Goal: Book appointment/travel/reservation

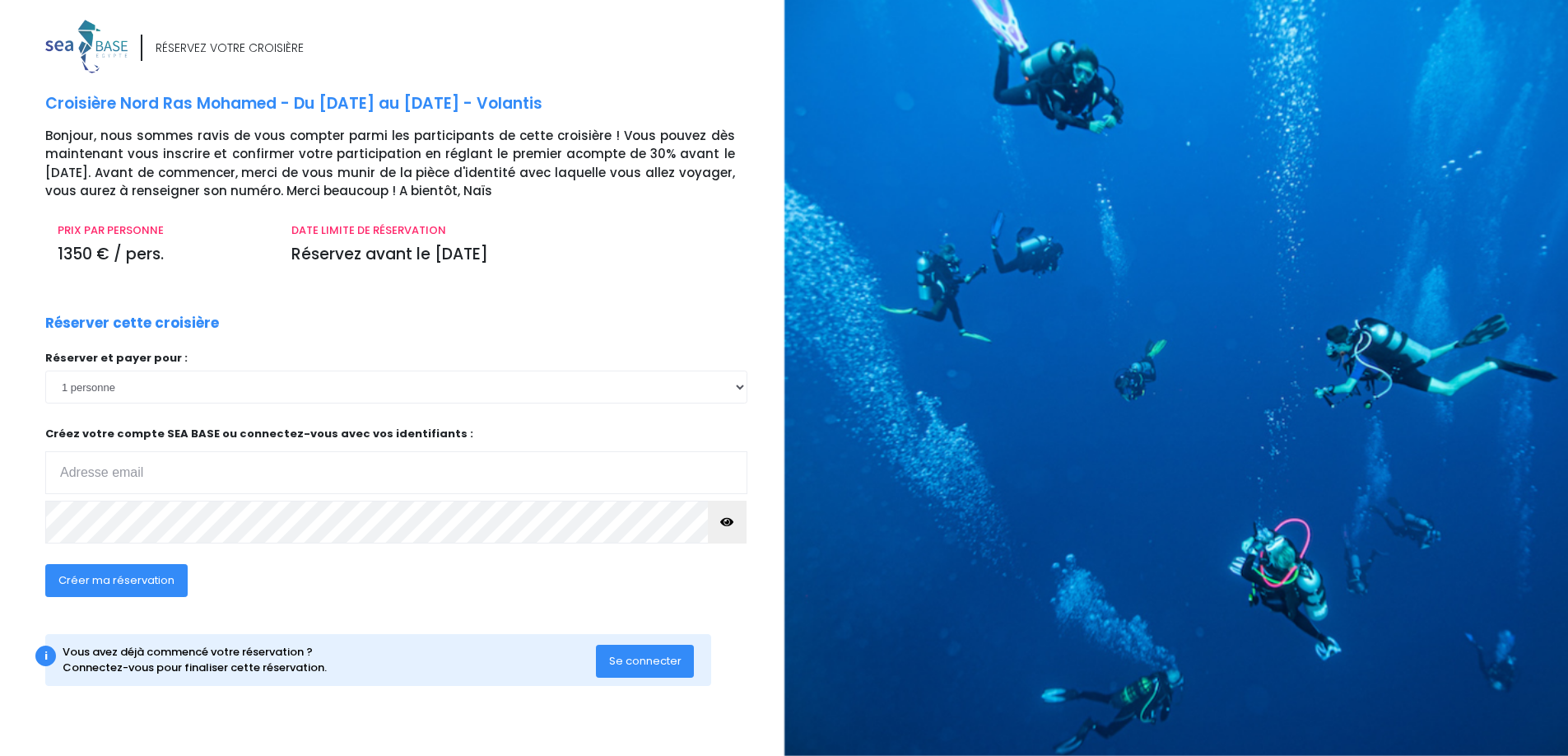
type input "sylvain.antoniazzi@gmail.com"
click at [162, 573] on span "Créer ma réservation" at bounding box center [116, 580] width 116 height 16
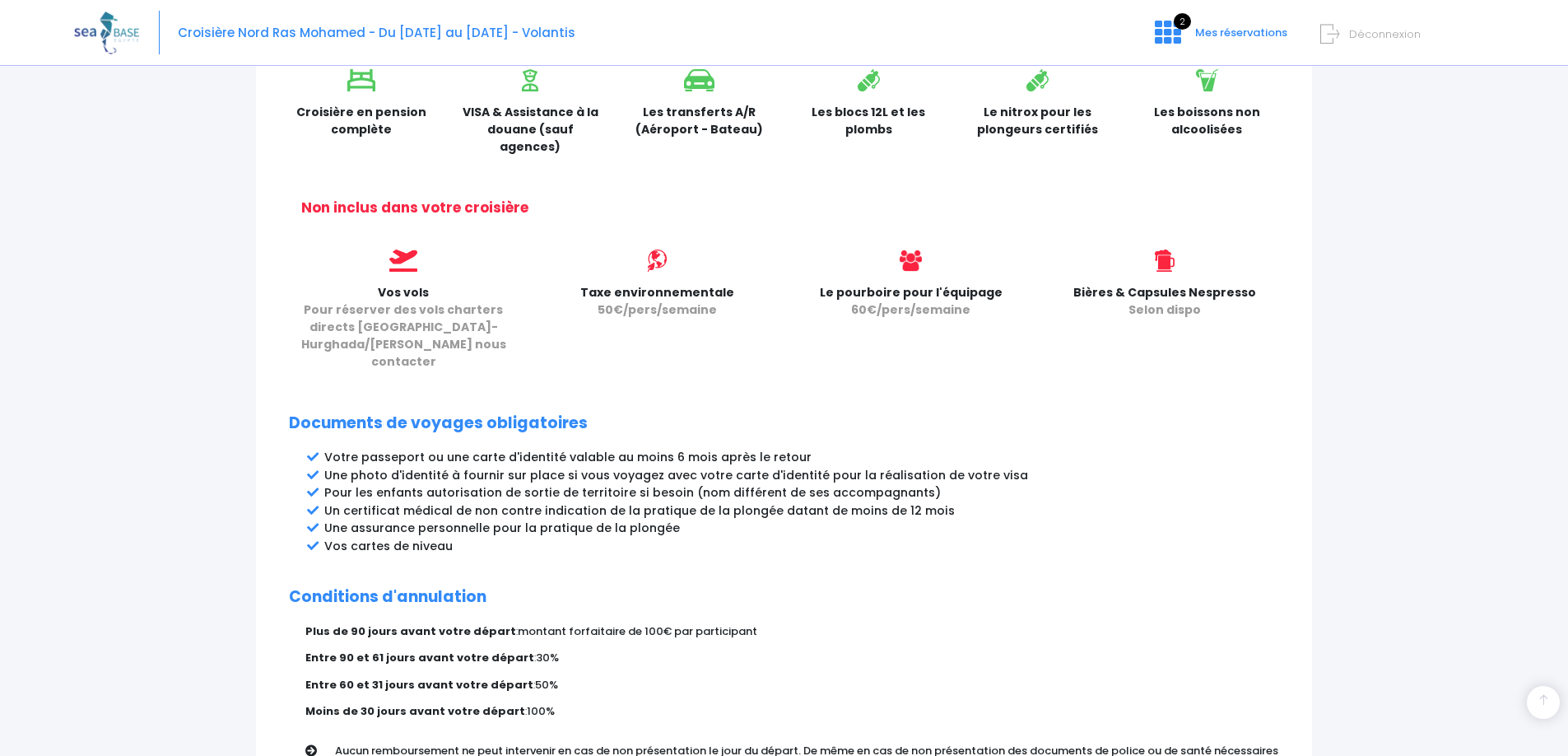
scroll to position [733, 0]
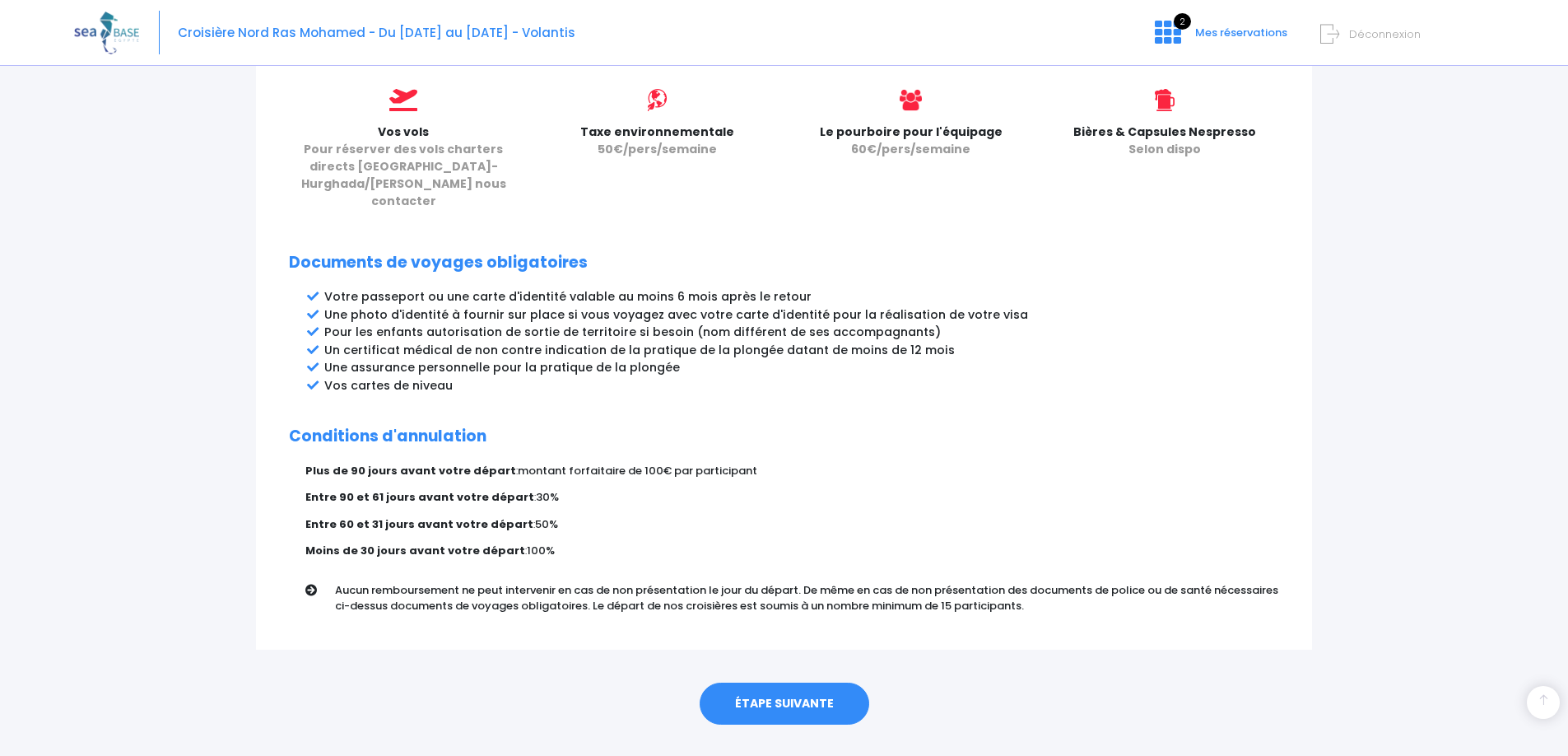
click at [770, 682] on link "ÉTAPE SUIVANTE" at bounding box center [784, 703] width 169 height 43
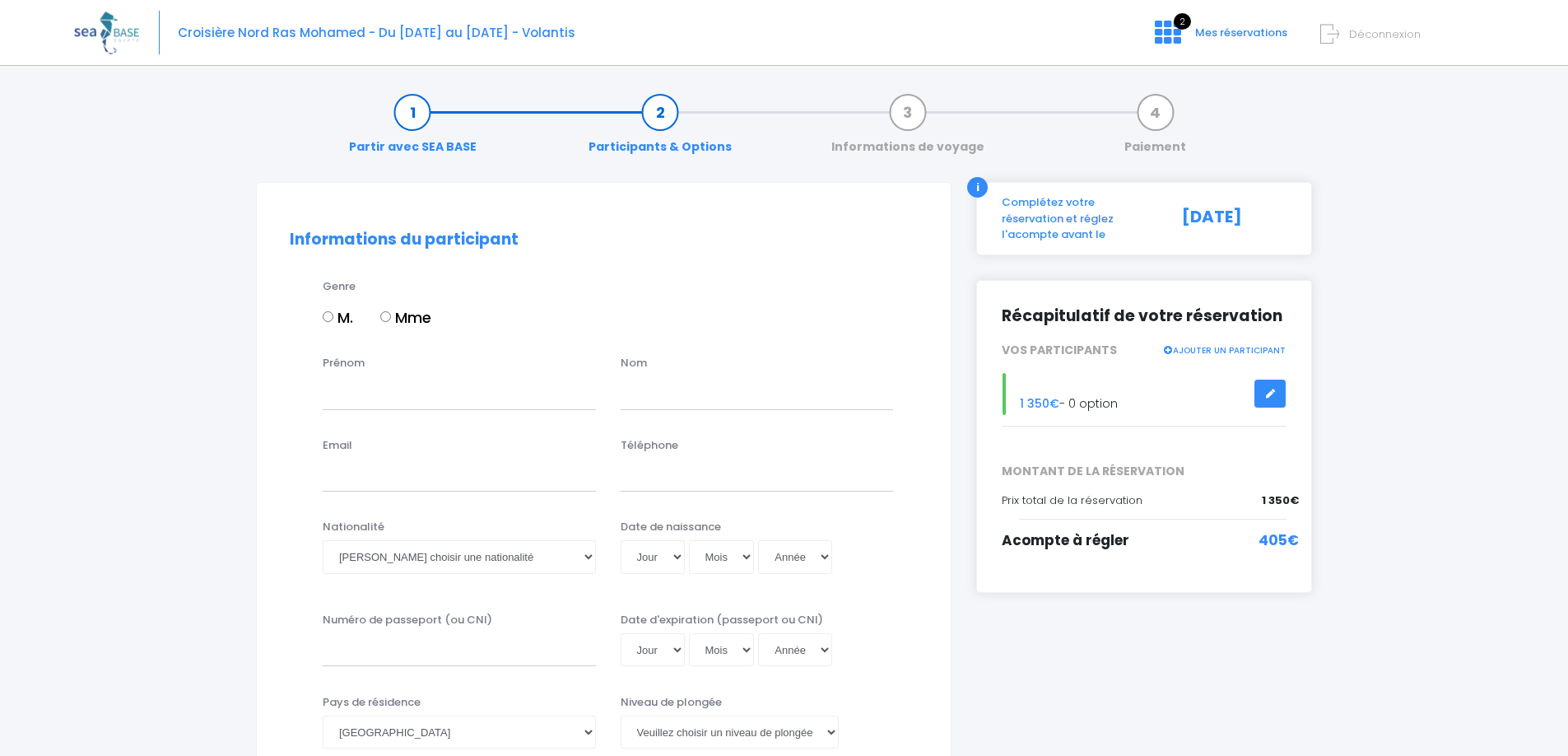
drag, startPoint x: 347, startPoint y: 319, endPoint x: 351, endPoint y: 338, distance: 19.4
click at [348, 318] on label "M." at bounding box center [337, 317] width 30 height 23
click at [334, 318] on input "M." at bounding box center [328, 316] width 10 height 10
radio input "true"
click at [359, 390] on input "Prénom" at bounding box center [459, 393] width 273 height 33
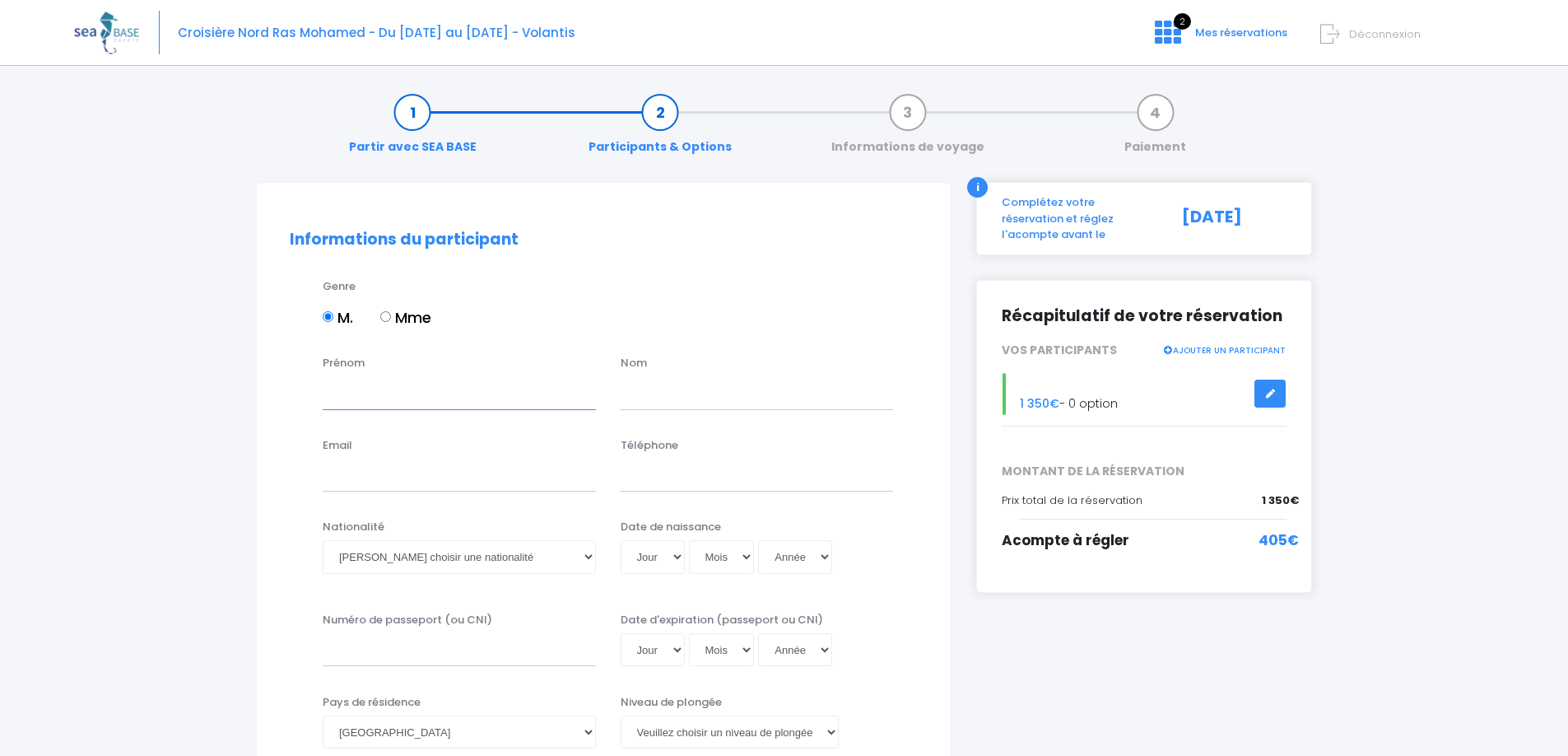
type input "SYLVAIN"
type input "ANTONIAZZI"
type input "sylvain.antoniazzi@gmail.com"
type input "0679126553"
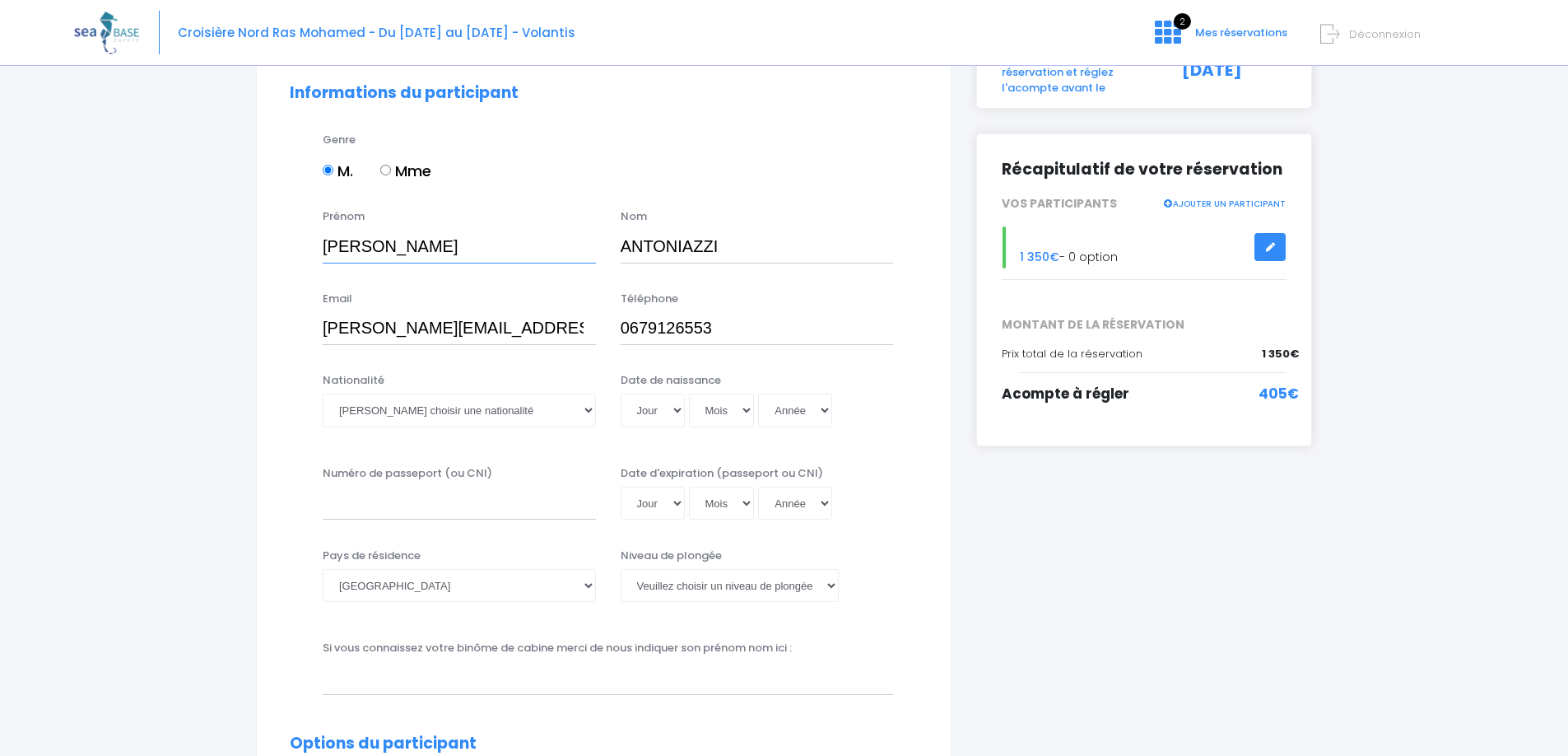
scroll to position [188, 0]
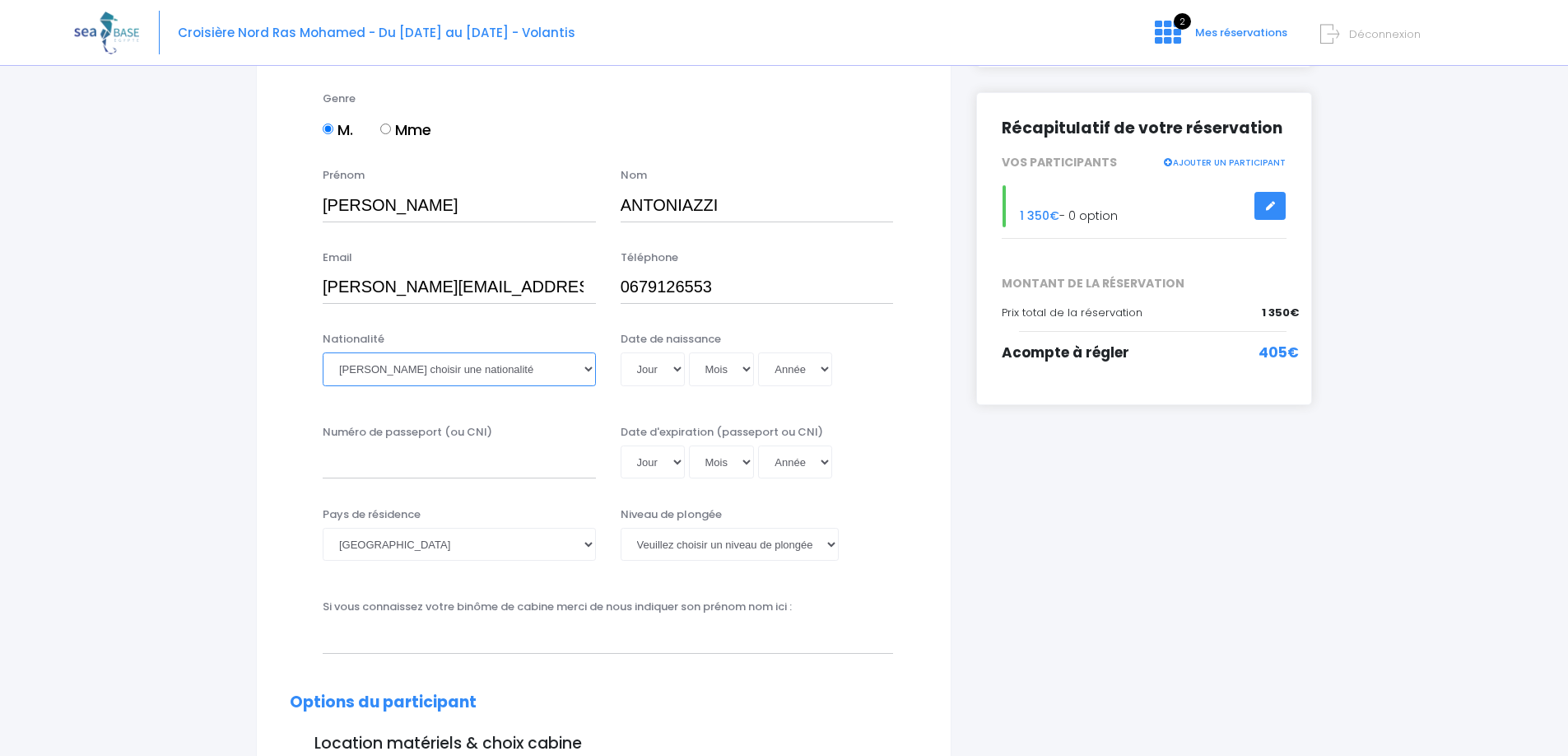
click at [479, 371] on select "Veuillez choisir une nationalité Afghane Albanaise Algerienne Allemande America…" at bounding box center [459, 368] width 273 height 33
select select "Française"
click at [322, 352] on select "Veuillez choisir une nationalité Afghane Albanaise Algerienne Allemande America…" at bounding box center [459, 368] width 273 height 33
click at [667, 364] on select "Jour 01 02 03 04 05 06 07 08 09 10 11 12 13 14 15 16 17 18 19 20 21 22 23 24 25…" at bounding box center [653, 368] width 64 height 33
select select "26"
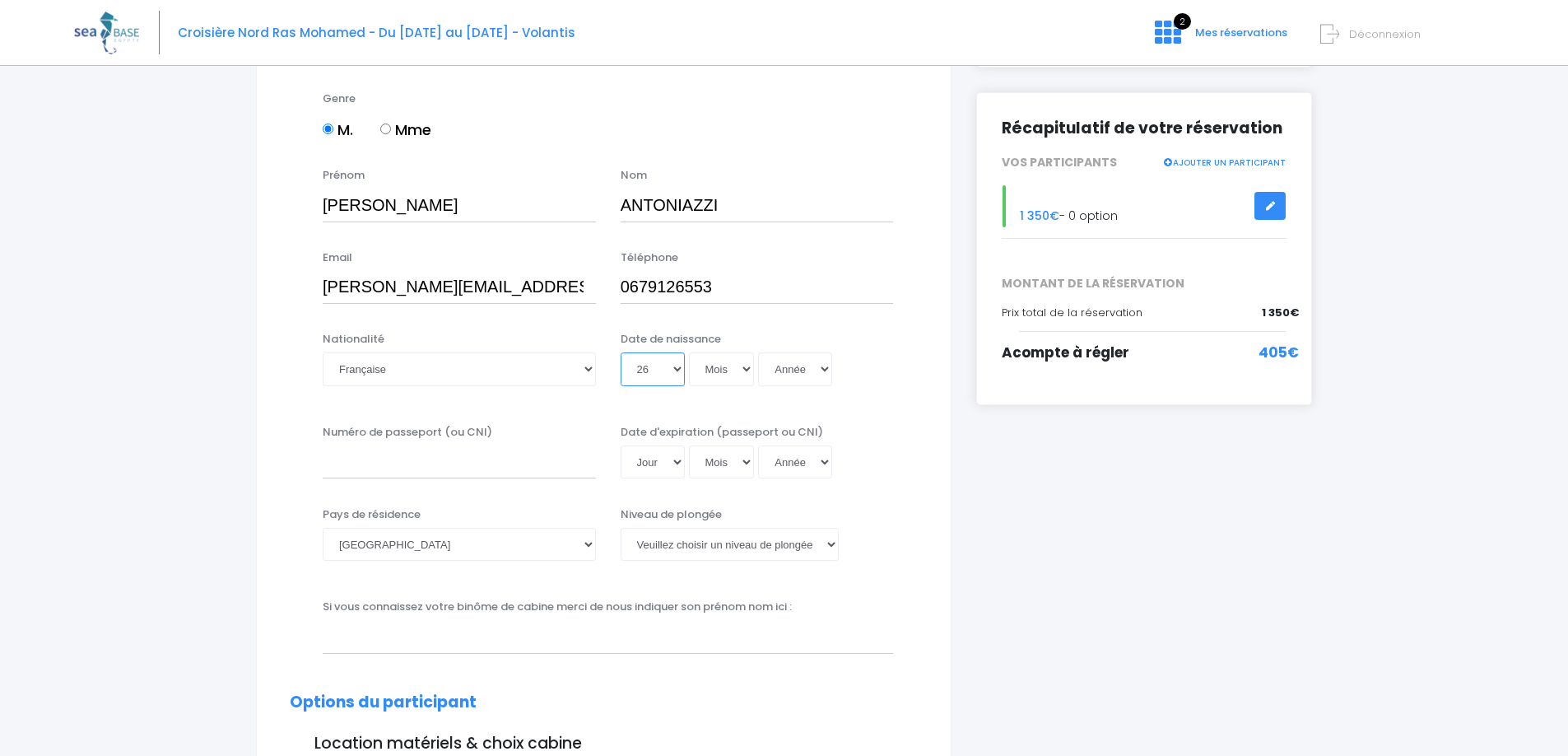
click at [621, 352] on select "Jour 01 02 03 04 05 06 07 08 09 10 11 12 13 14 15 16 17 18 19 20 21 22 23 24 25…" at bounding box center [653, 368] width 64 height 33
click at [734, 355] on select "Mois 01 02 03 04 05 06 07 08 09 10 11 12" at bounding box center [722, 368] width 66 height 33
select select "04"
click at [689, 352] on select "Mois 01 02 03 04 05 06 07 08 09 10 11 12" at bounding box center [722, 368] width 66 height 33
click at [787, 371] on select "Année 2045 2044 2043 2042 2041 2040 2039 2038 2037 2036 2035 2034 2033 2032 203…" at bounding box center [794, 368] width 74 height 33
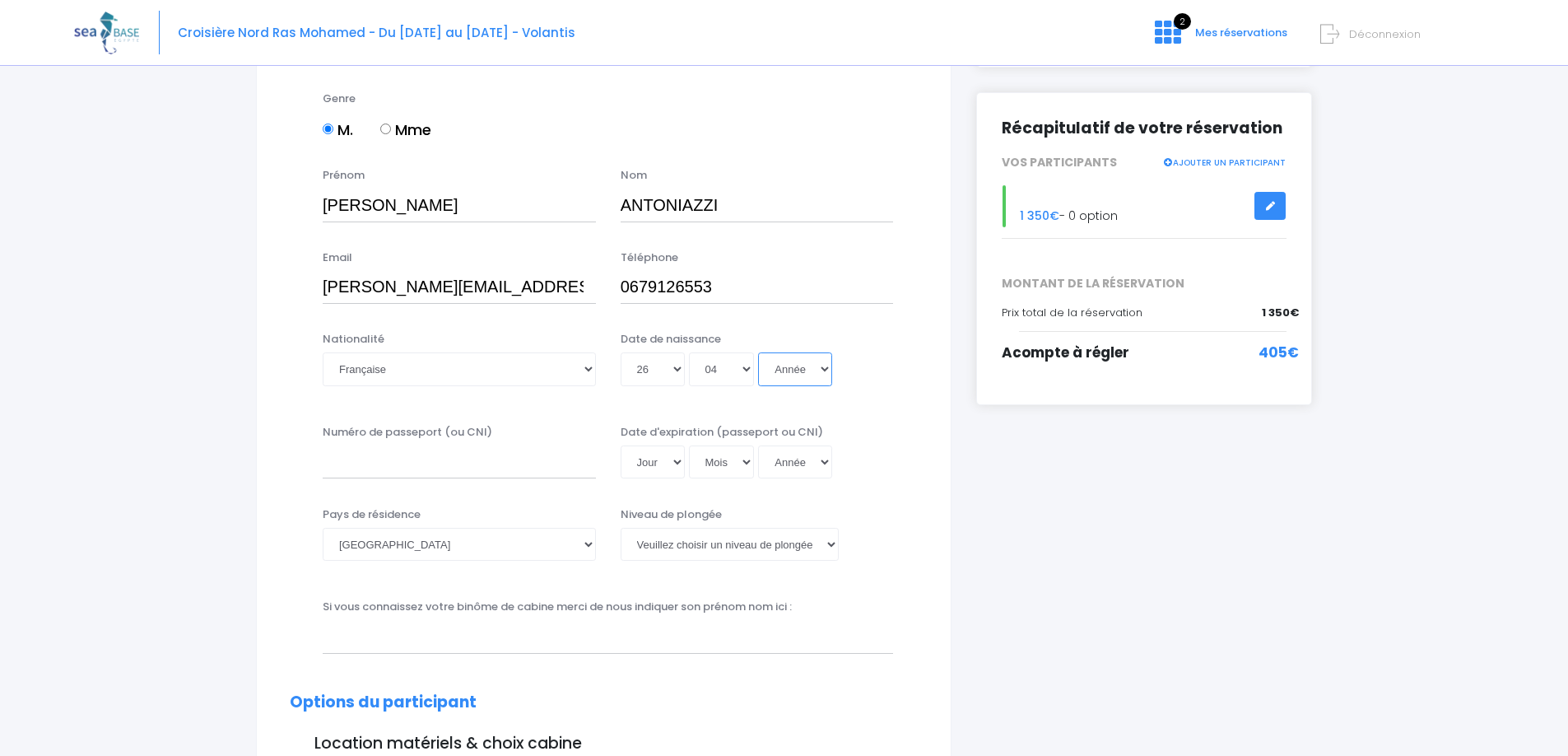
select select "1991"
click at [758, 352] on select "Année 2045 2044 2043 2042 2041 2040 2039 2038 2037 2036 2035 2034 2033 2032 203…" at bounding box center [794, 368] width 74 height 33
type input "1991-04-26"
click at [533, 461] on input "Numéro de passeport (ou CNI)" at bounding box center [459, 461] width 273 height 33
type input "24FD65715"
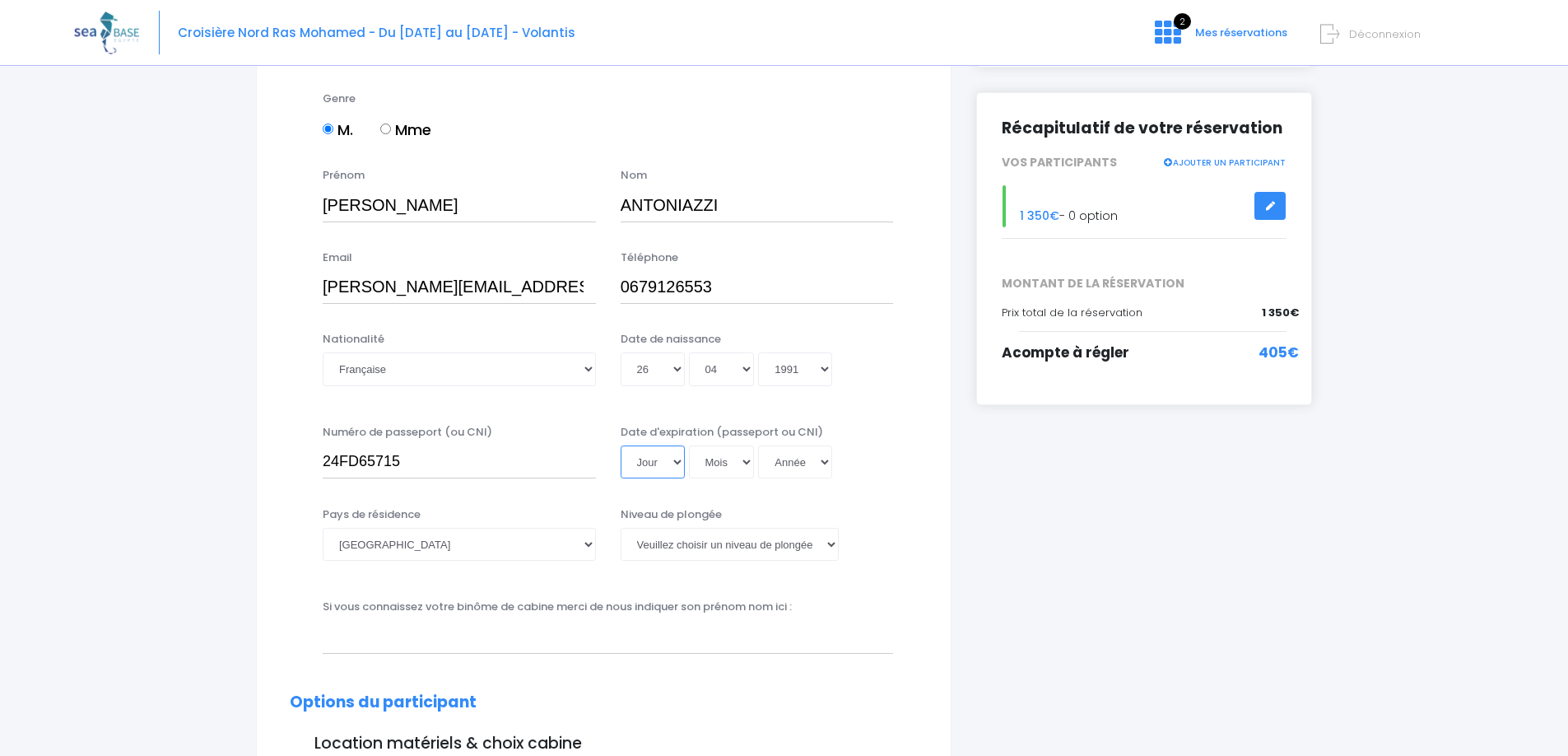
click at [657, 467] on select "Jour 01 02 03 04 05 06 07 08 09 10 11 12 13 14 15 16 17 18 19 20 21 22 23 24 25…" at bounding box center [653, 461] width 64 height 33
select select "10"
click at [621, 445] on select "Jour 01 02 03 04 05 06 07 08 09 10 11 12 13 14 15 16 17 18 19 20 21 22 23 24 25…" at bounding box center [653, 461] width 64 height 33
click at [734, 463] on select "Mois 01 02 03 04 05 06 07 08 09 10 11 12" at bounding box center [722, 461] width 66 height 33
select select "07"
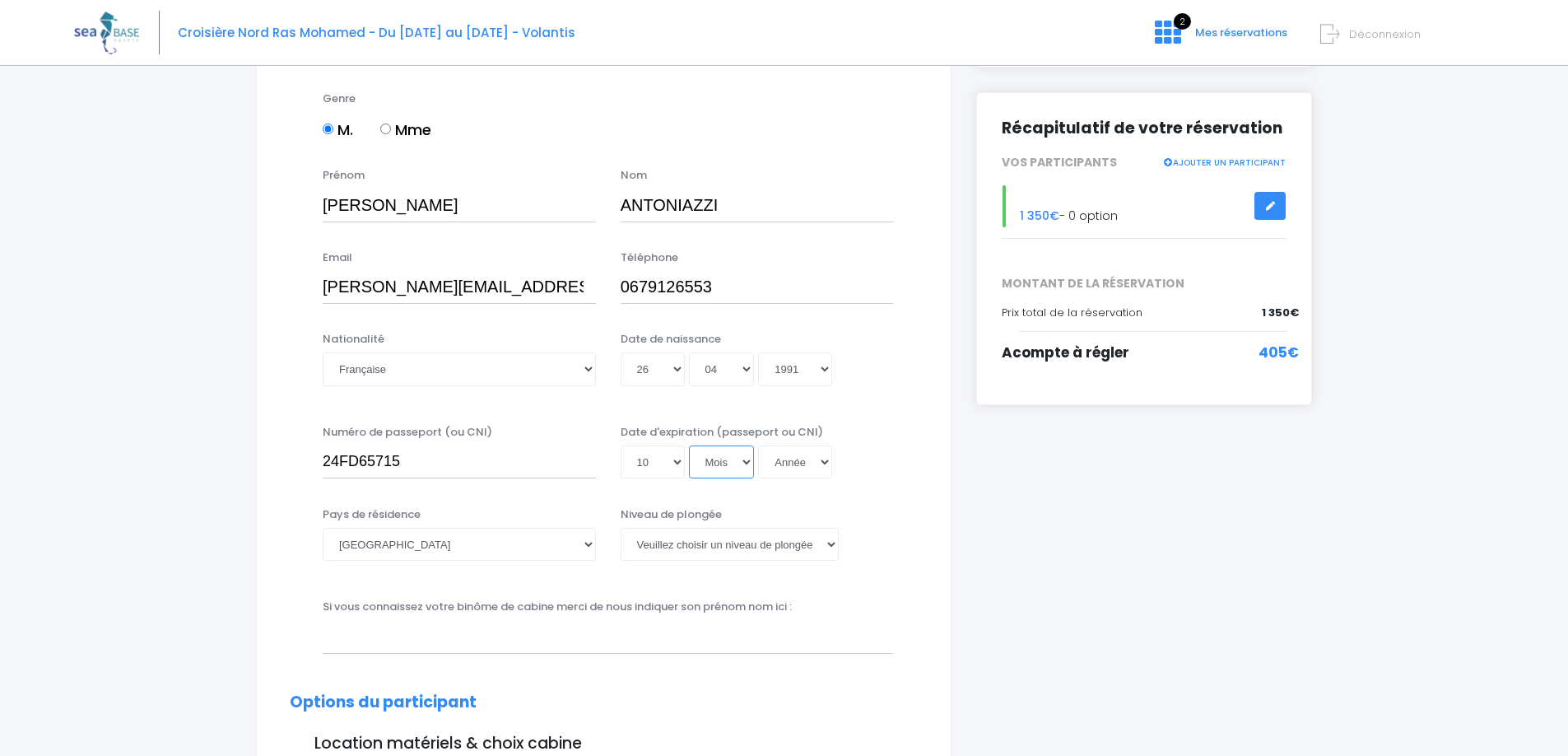
click at [689, 445] on select "Mois 01 02 03 04 05 06 07 08 09 10 11 12" at bounding box center [722, 461] width 66 height 33
click at [782, 465] on select "Année 2045 2044 2043 2042 2041 2040 2039 2038 2037 2036 2035 2034 2033 2032 203…" at bounding box center [794, 461] width 74 height 33
select select "2034"
click at [758, 445] on select "Année 2045 2044 2043 2042 2041 2040 2039 2038 2037 2036 2035 2034 2033 2032 203…" at bounding box center [794, 461] width 74 height 33
type input "2034-07-10"
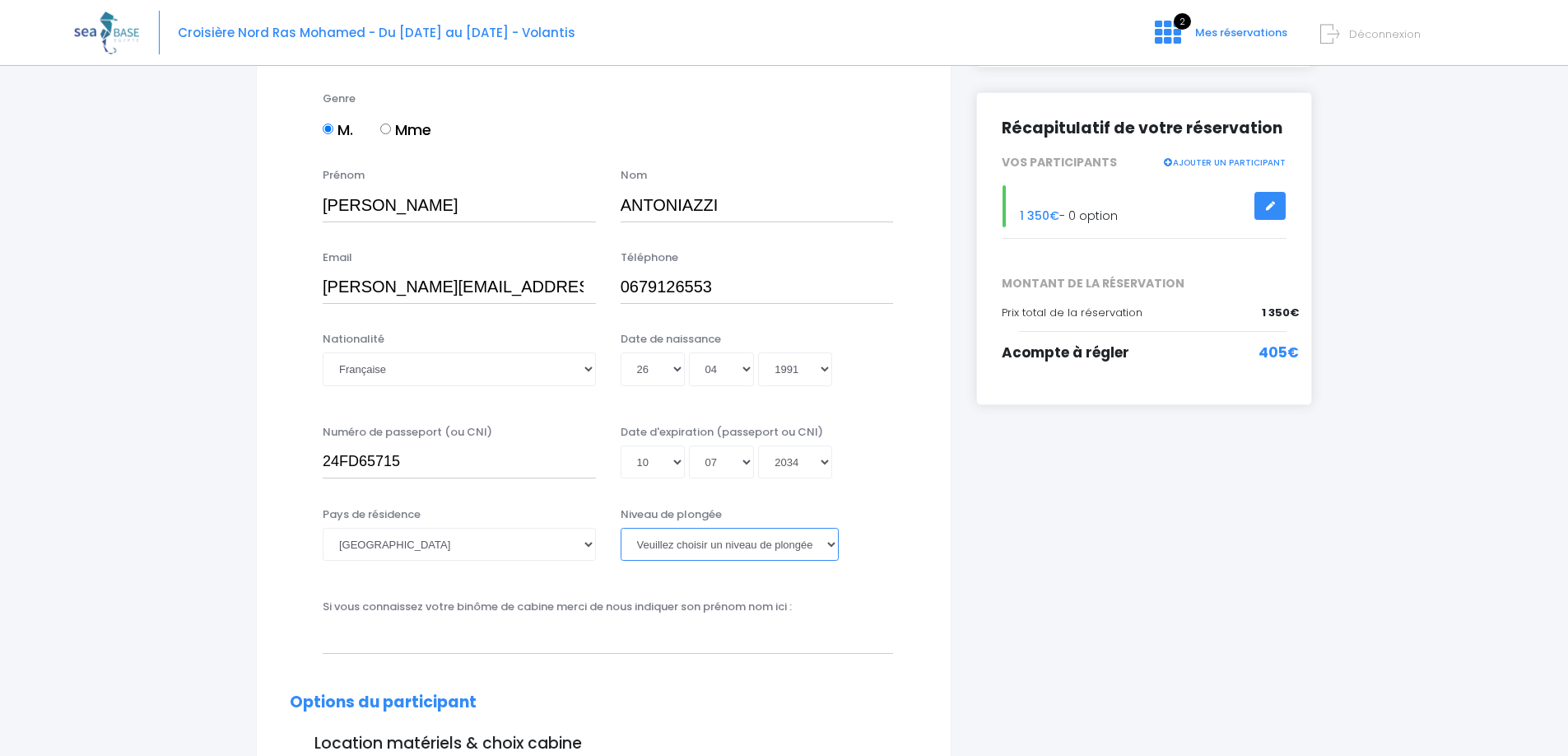
click at [693, 546] on select "Veuillez choisir un niveau de plongée Non plongeur Junior OW diver Adventure OW…" at bounding box center [729, 544] width 218 height 33
select select "N2"
click at [621, 527] on select "Veuillez choisir un niveau de plongée Non plongeur Junior OW diver Adventure OW…" at bounding box center [729, 544] width 218 height 33
click at [877, 538] on div "Niveau de plongée Veuillez choisir un niveau de plongée Non plongeur Junior OW …" at bounding box center [757, 534] width 273 height 55
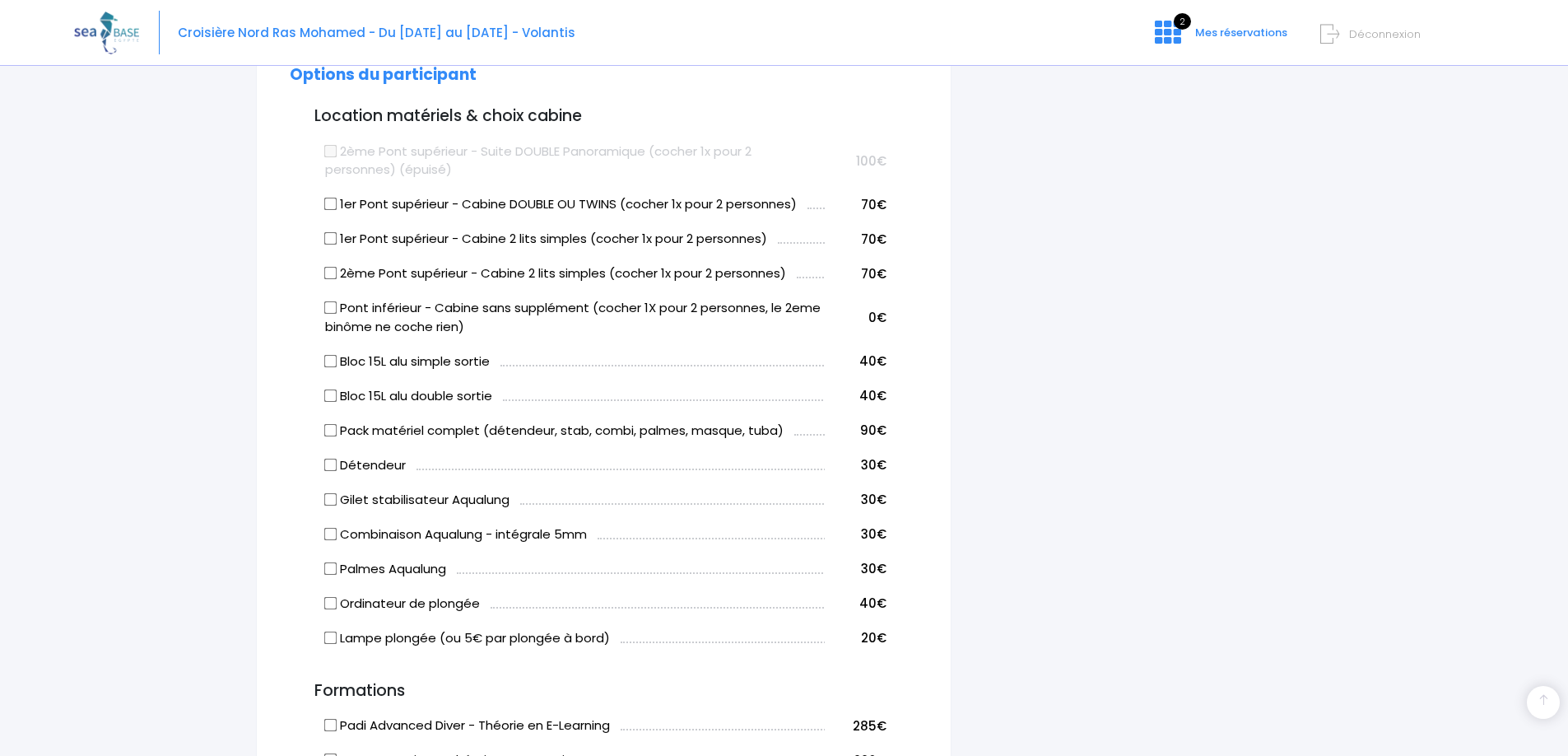
scroll to position [823, 0]
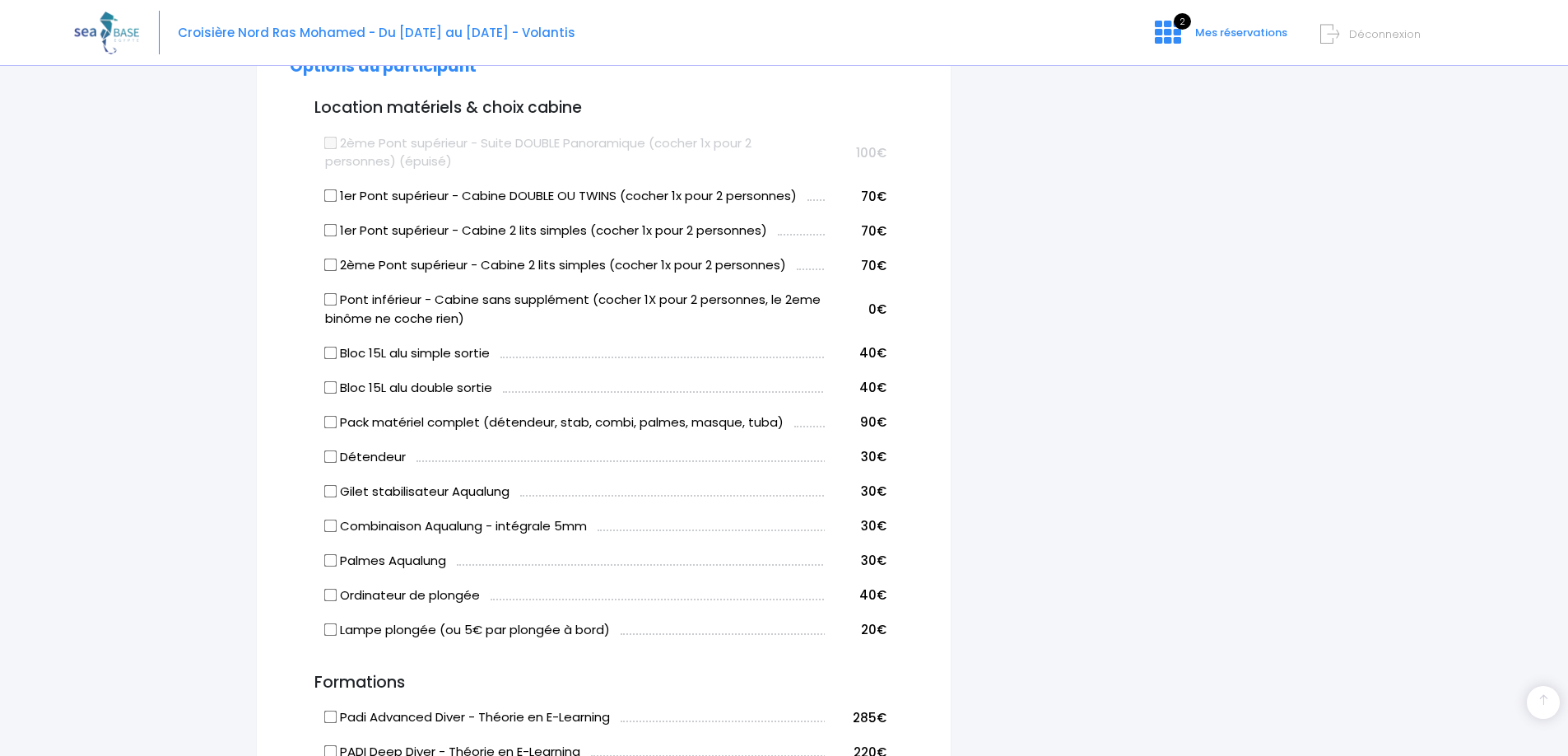
click at [331, 351] on input "Bloc 15L alu simple sortie" at bounding box center [330, 352] width 13 height 13
checkbox input "true"
click at [329, 527] on input "Combinaison Aqualung - intégrale 5mm" at bounding box center [330, 525] width 13 height 13
checkbox input "true"
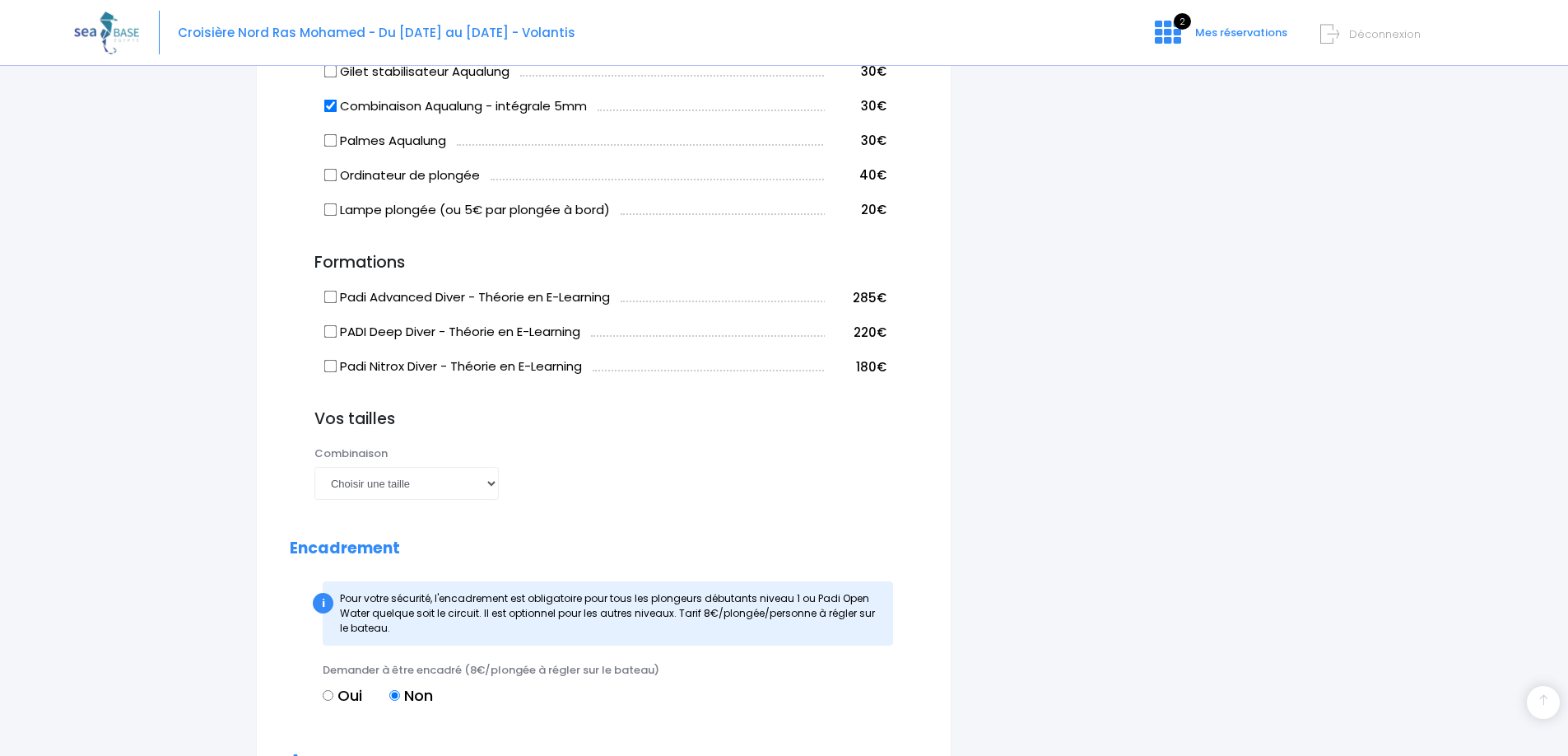
scroll to position [1252, 0]
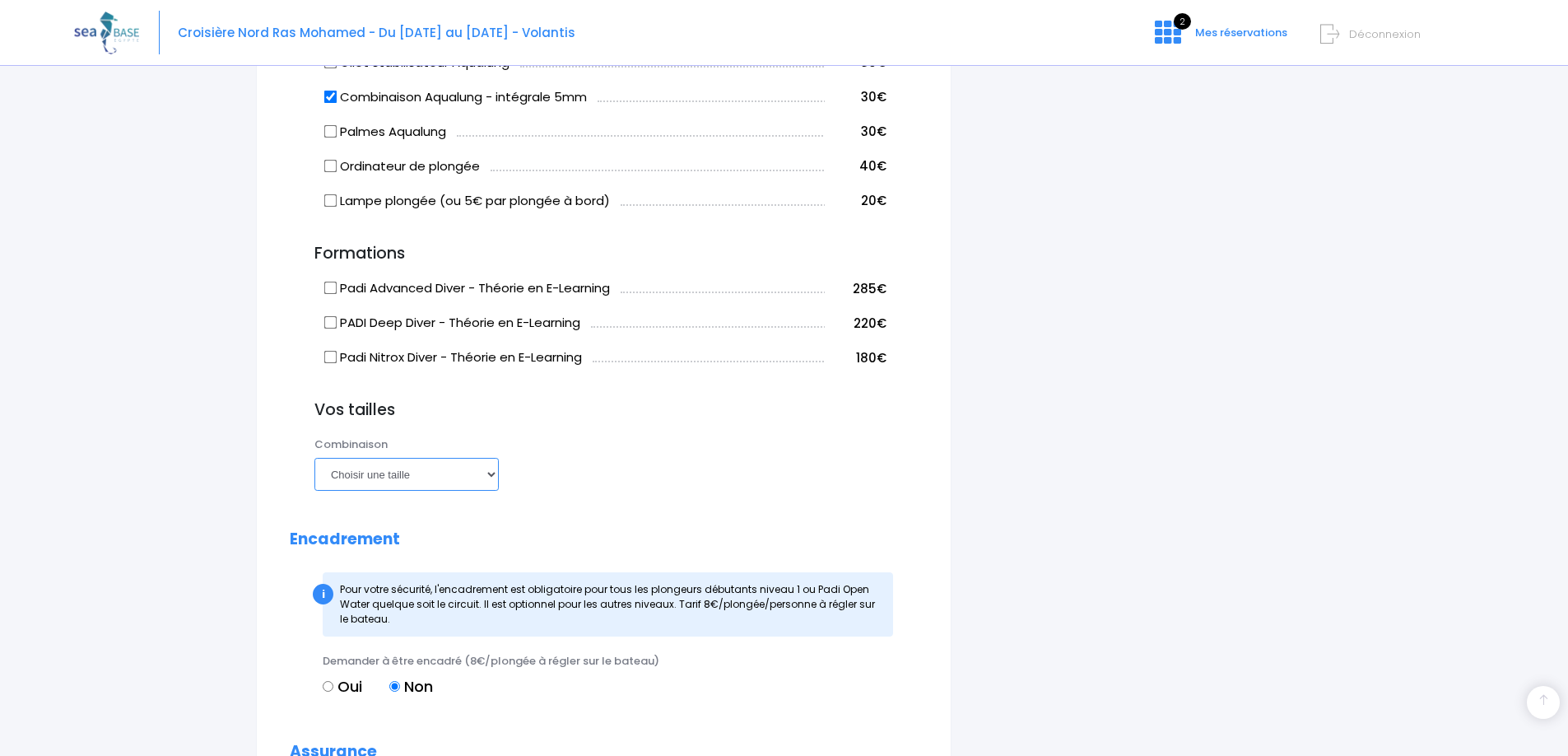
click at [494, 478] on select "Choisir une taille XS S M ML L XL XXL" at bounding box center [407, 474] width 184 height 33
select select "ML"
click at [315, 458] on select "Choisir une taille XS S M ML L XL XXL" at bounding box center [407, 474] width 184 height 33
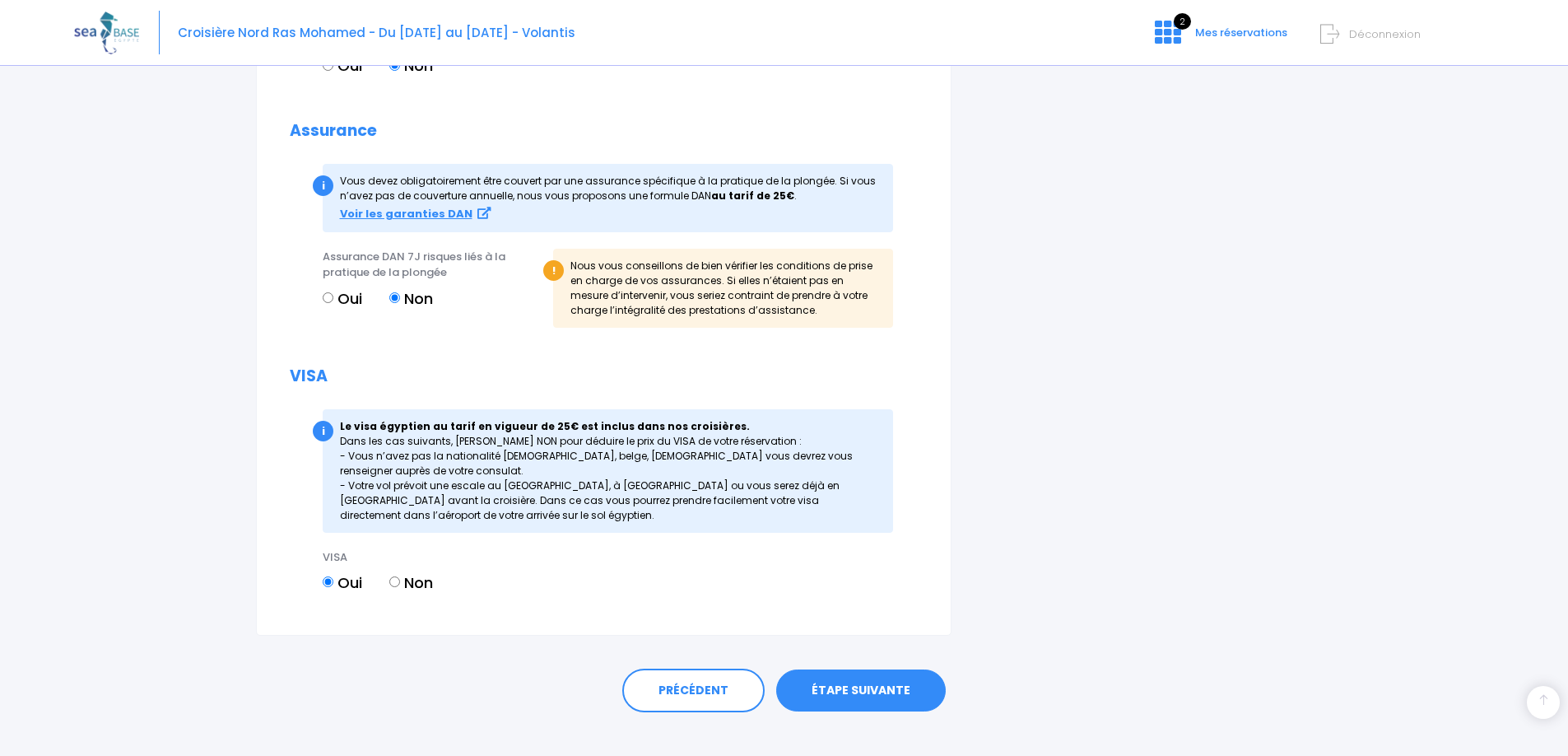
scroll to position [1894, 0]
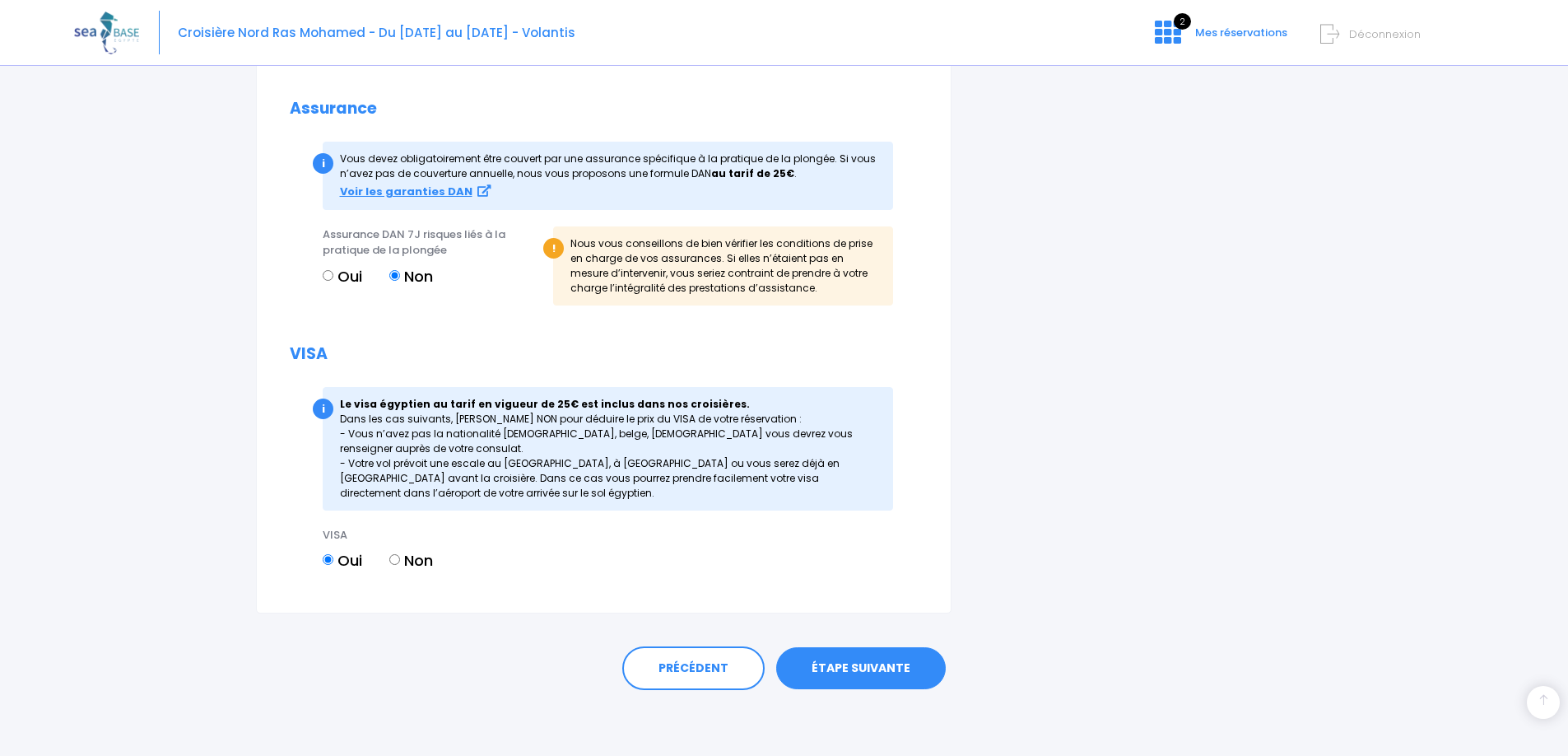
click at [829, 660] on link "ÉTAPE SUIVANTE" at bounding box center [860, 667] width 169 height 43
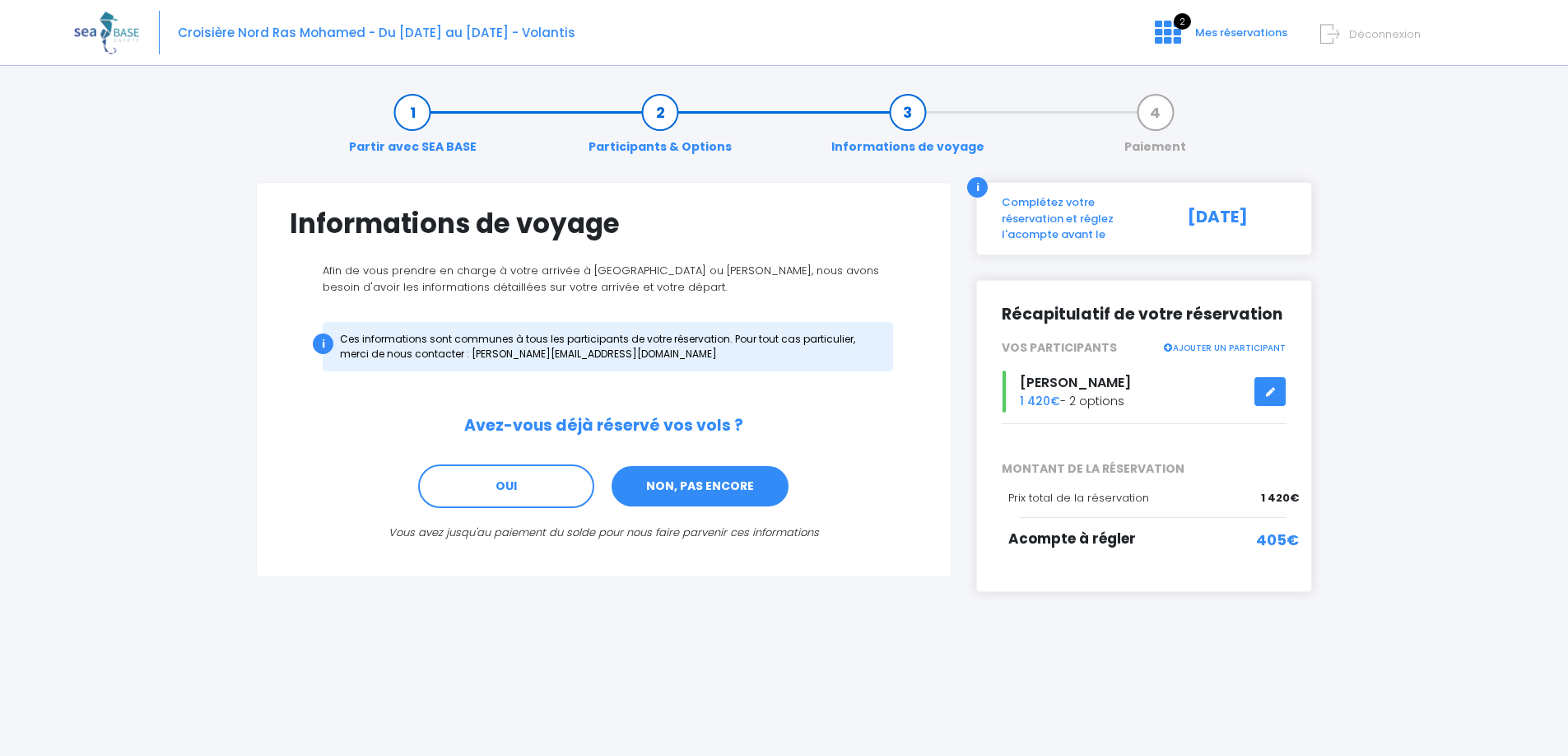
click at [708, 487] on link "NON, PAS ENCORE" at bounding box center [700, 486] width 180 height 44
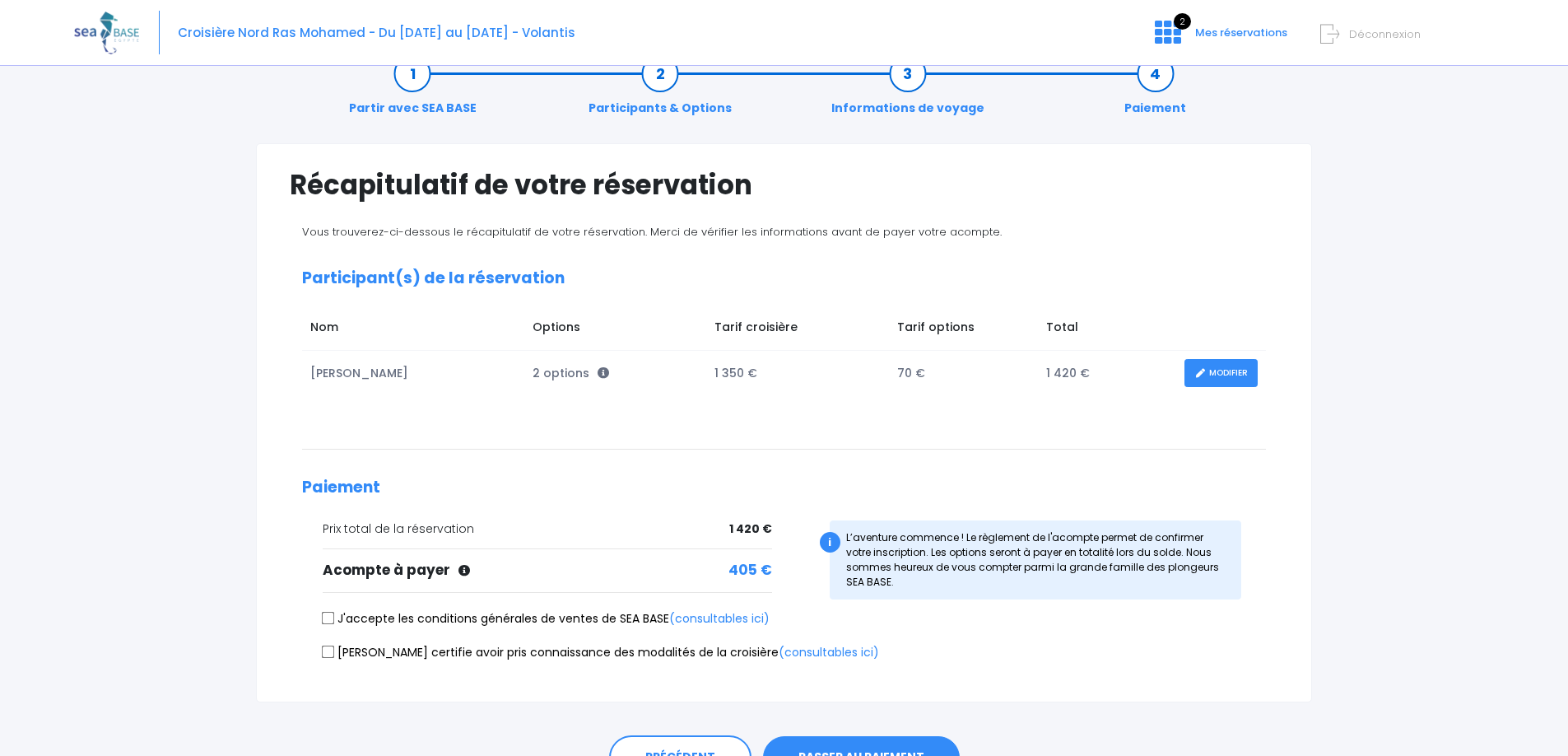
scroll to position [129, 0]
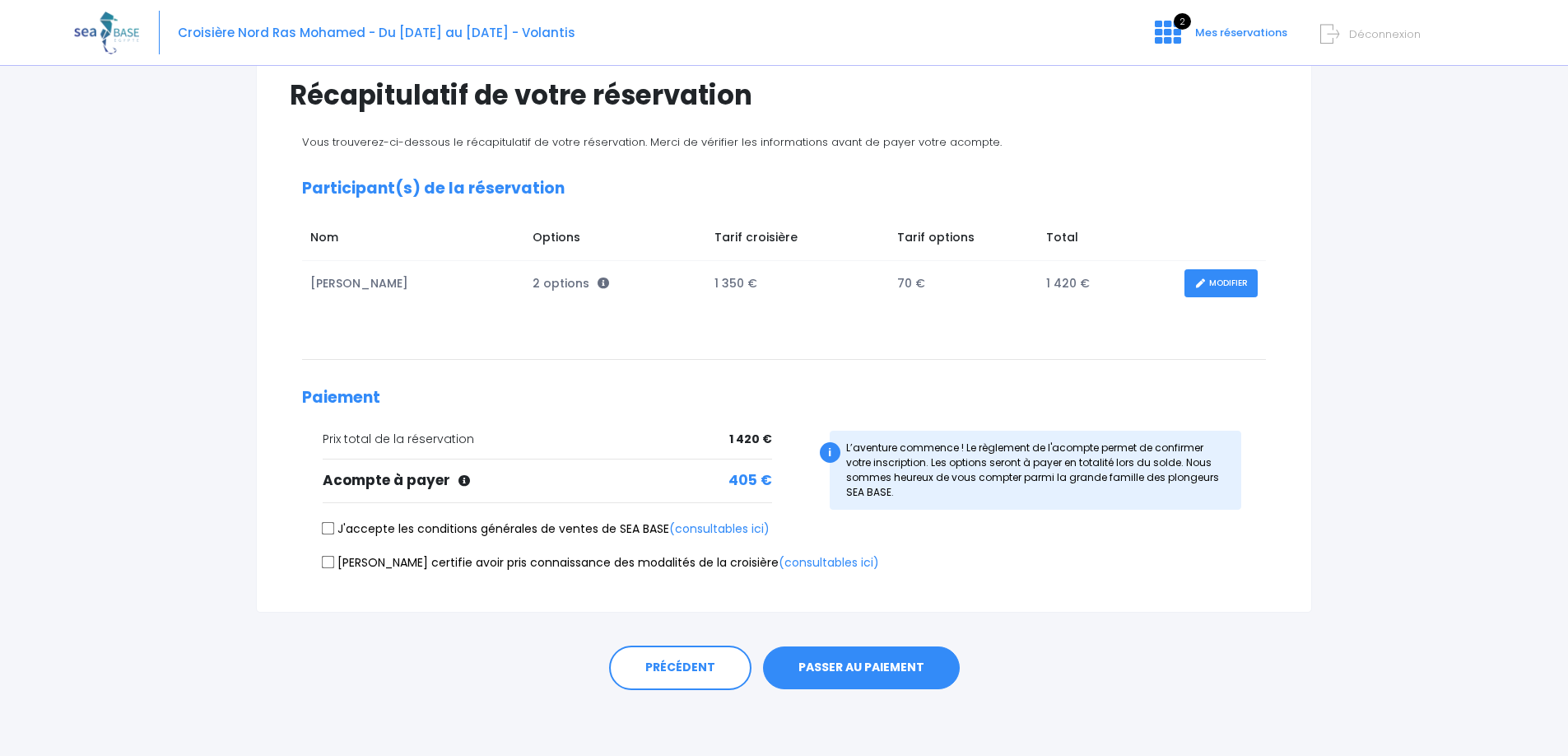
click at [324, 530] on input "J'accepte les conditions générales de ventes de SEA BASE (consultables ici)" at bounding box center [328, 528] width 13 height 13
checkbox input "true"
click at [323, 555] on input "Je certifie avoir pris connaissance des modalités de la croisière (consultables…" at bounding box center [328, 560] width 13 height 13
checkbox input "true"
click at [880, 669] on button "PASSER AU PAIEMENT" at bounding box center [861, 667] width 196 height 43
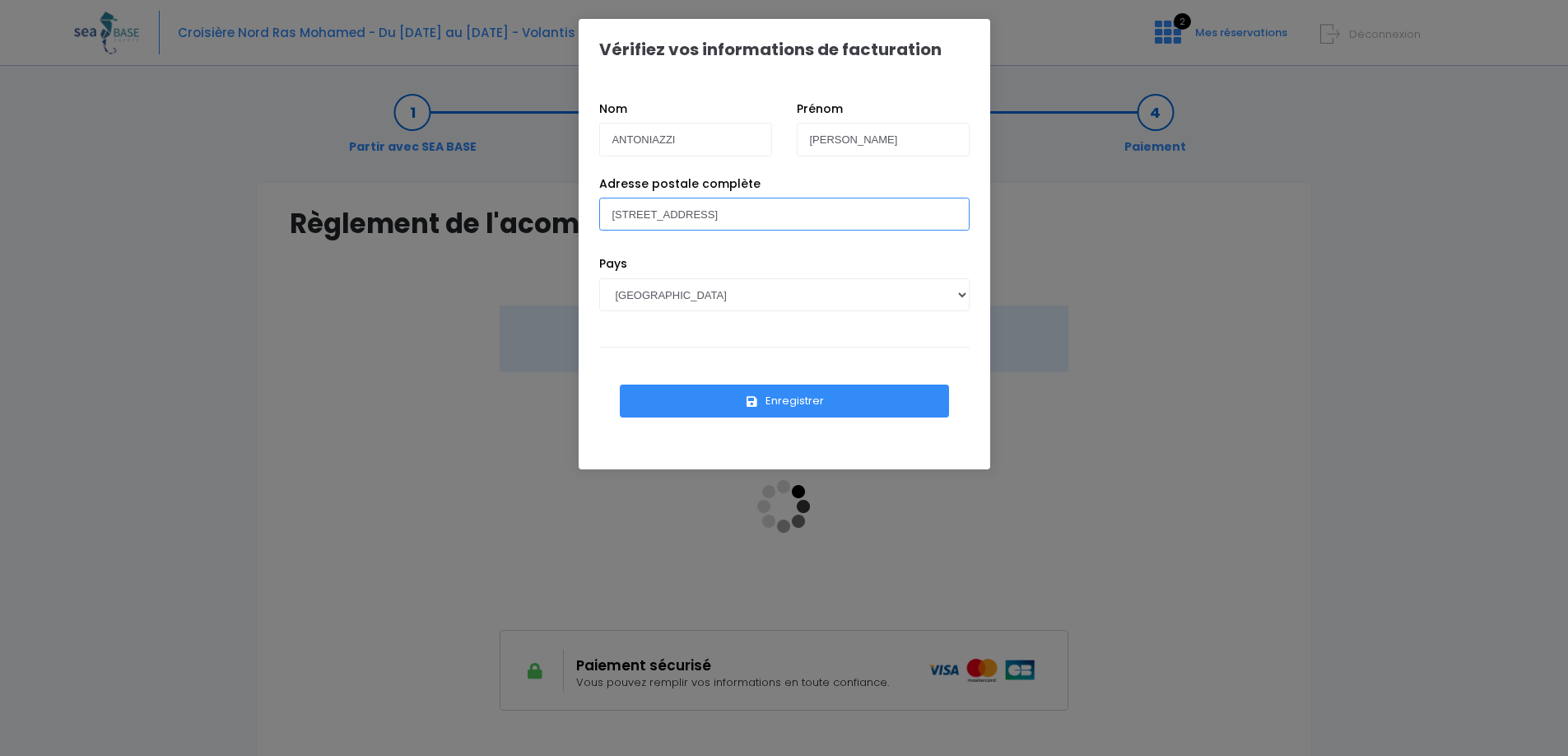
click at [776, 216] on input "[STREET_ADDRESS]" at bounding box center [785, 214] width 370 height 33
click at [882, 218] on input "[STREET_ADDRESS]" at bounding box center [785, 214] width 370 height 33
type input "17 RUE DU CHAMPTIER 92500 RUEIL MALMAISON"
click at [812, 399] on button "Enregistrer" at bounding box center [784, 401] width 329 height 33
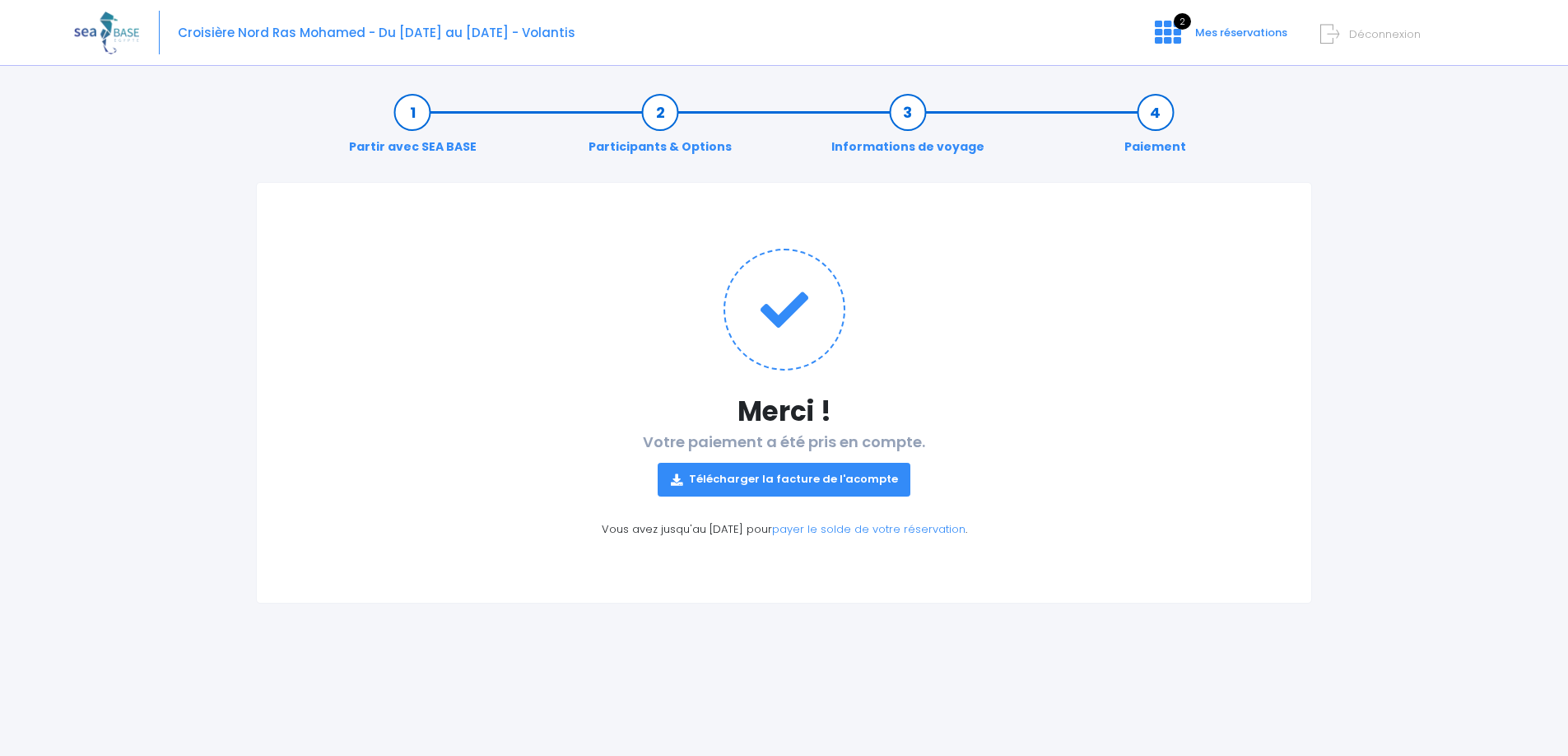
click at [834, 483] on link "Télécharger la facture de l'acompte" at bounding box center [785, 479] width 254 height 33
click at [878, 525] on link "payer le solde de votre réservation" at bounding box center [868, 529] width 194 height 16
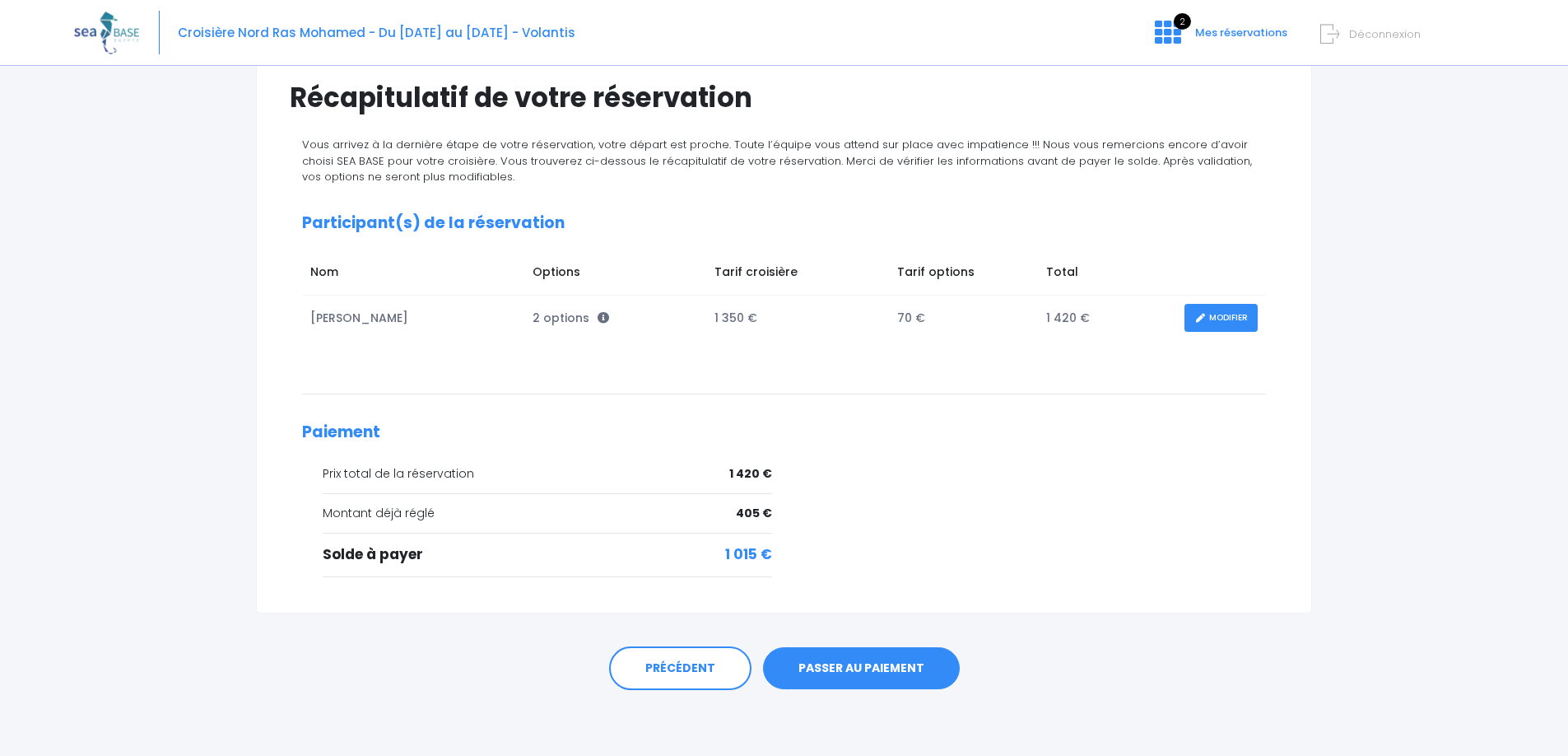
scroll to position [124, 0]
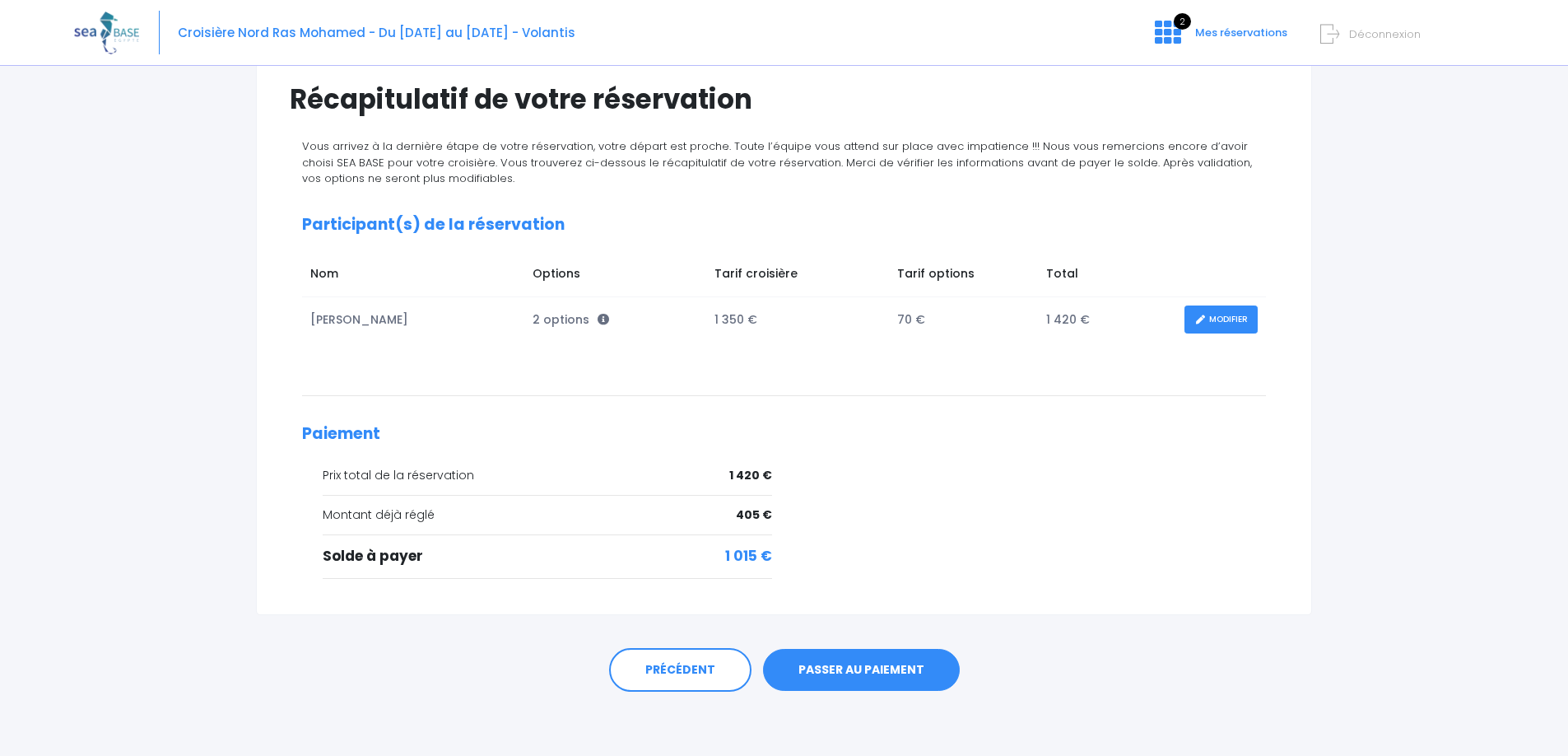
click at [877, 677] on link "PASSER AU PAIEMENT" at bounding box center [861, 669] width 196 height 43
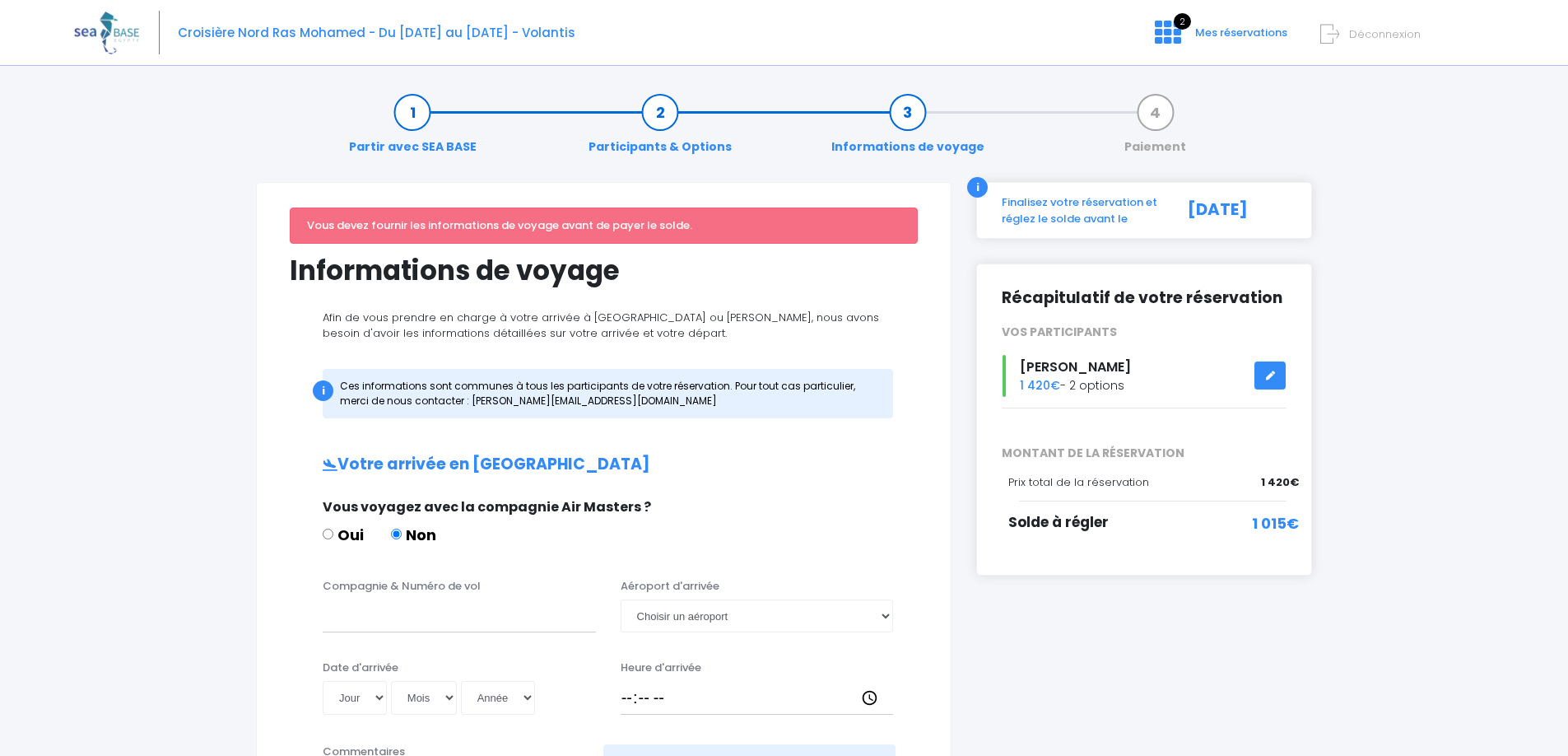
click at [1159, 116] on link "Paiement" at bounding box center [1155, 129] width 78 height 52
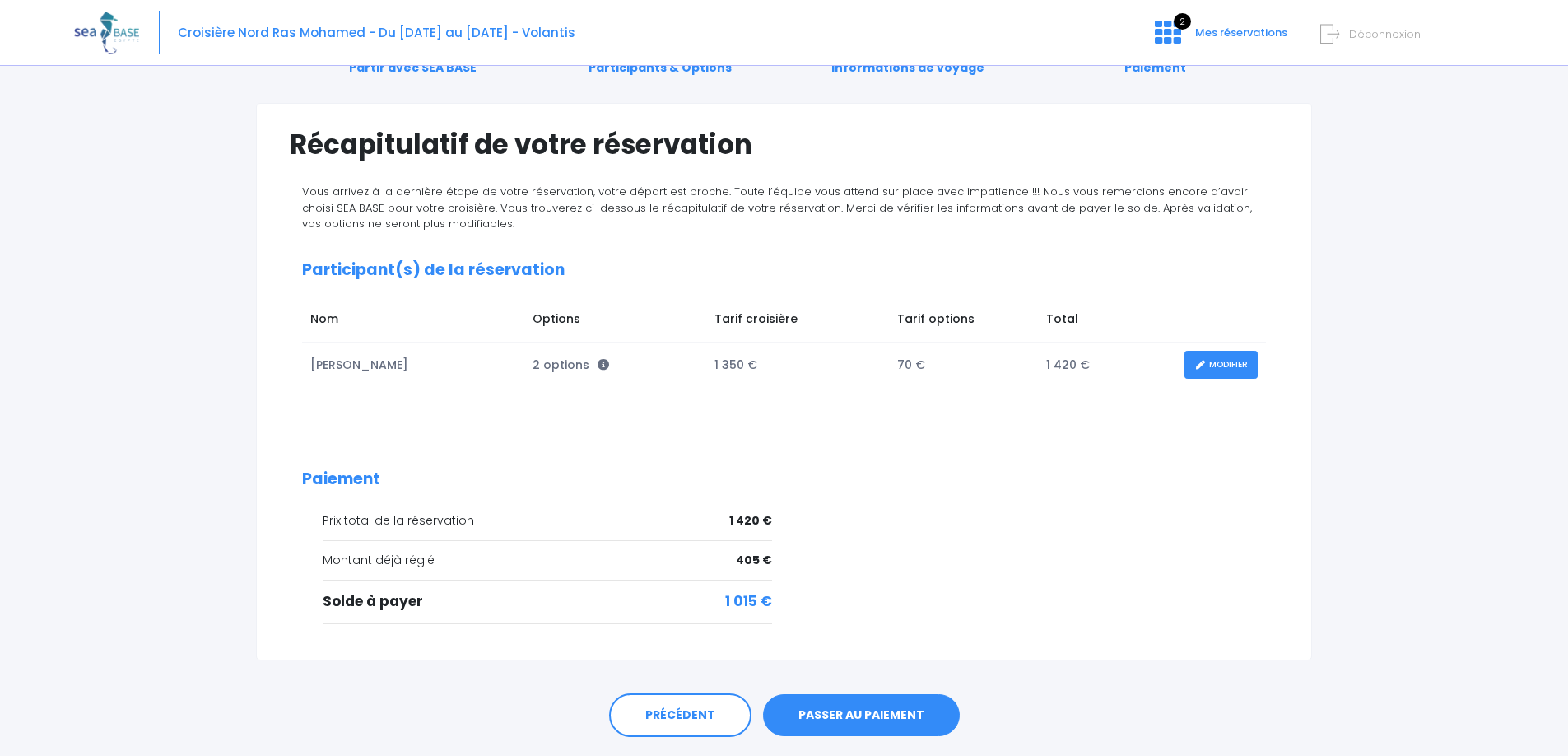
scroll to position [126, 0]
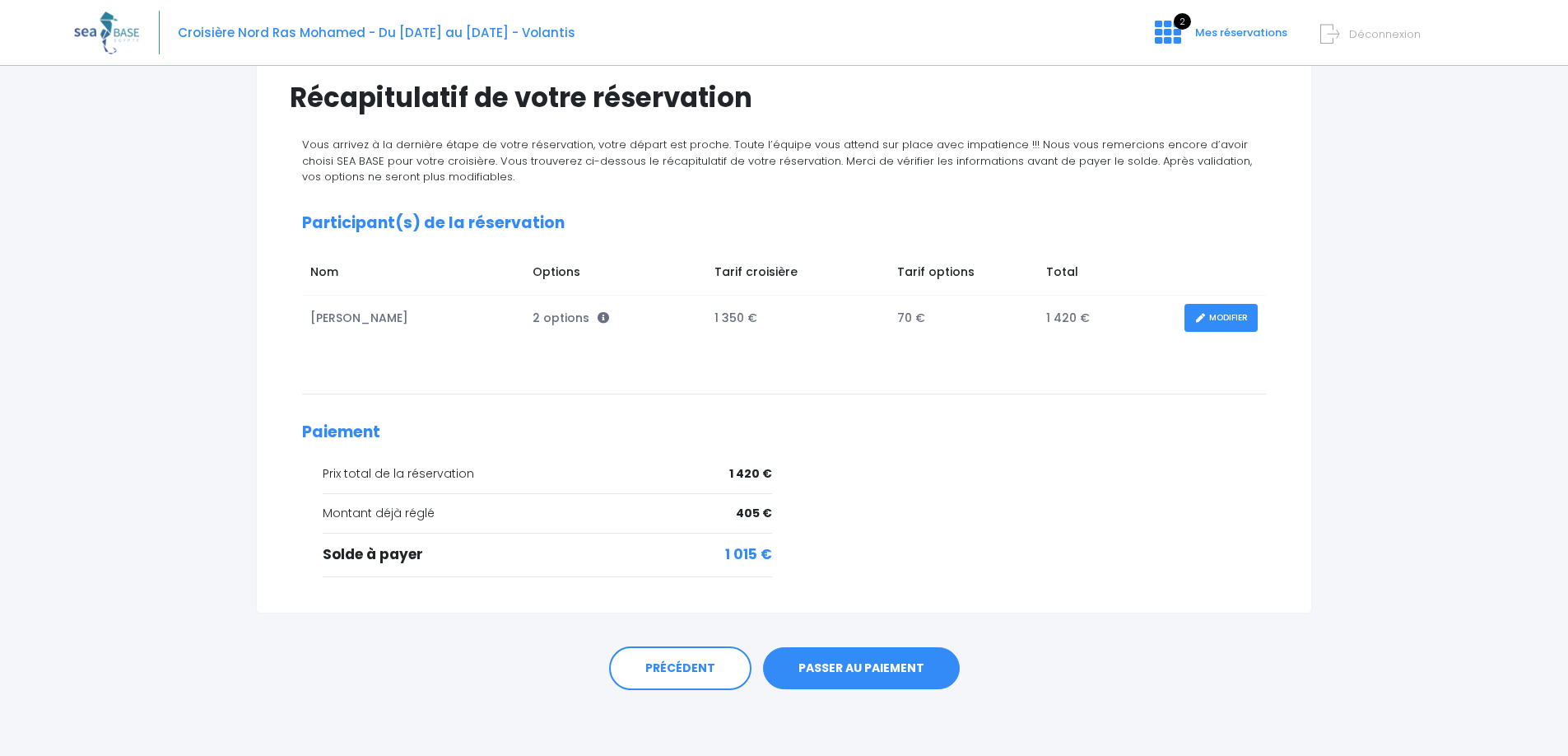
click at [868, 660] on link "PASSER AU PAIEMENT" at bounding box center [861, 667] width 196 height 43
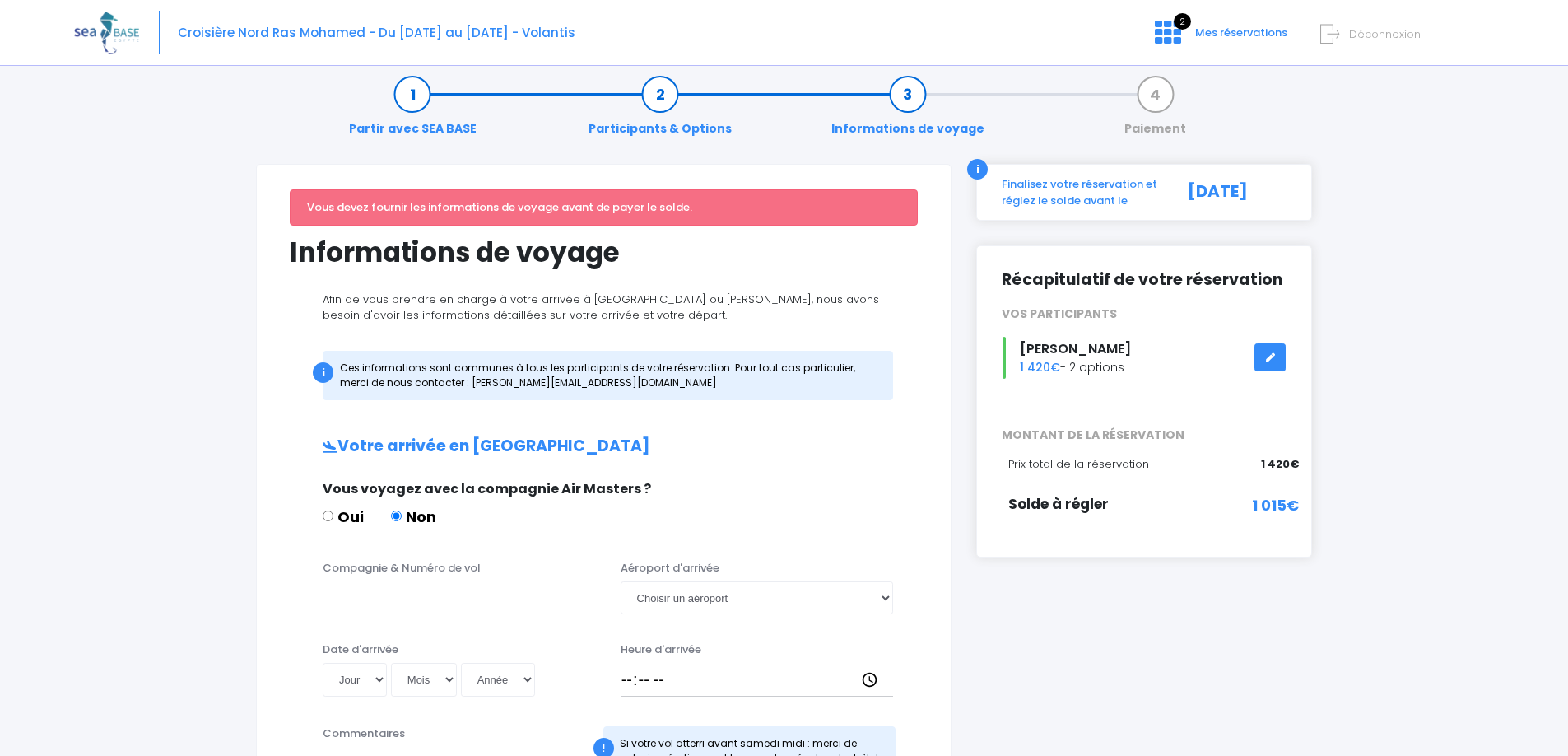
scroll to position [737, 0]
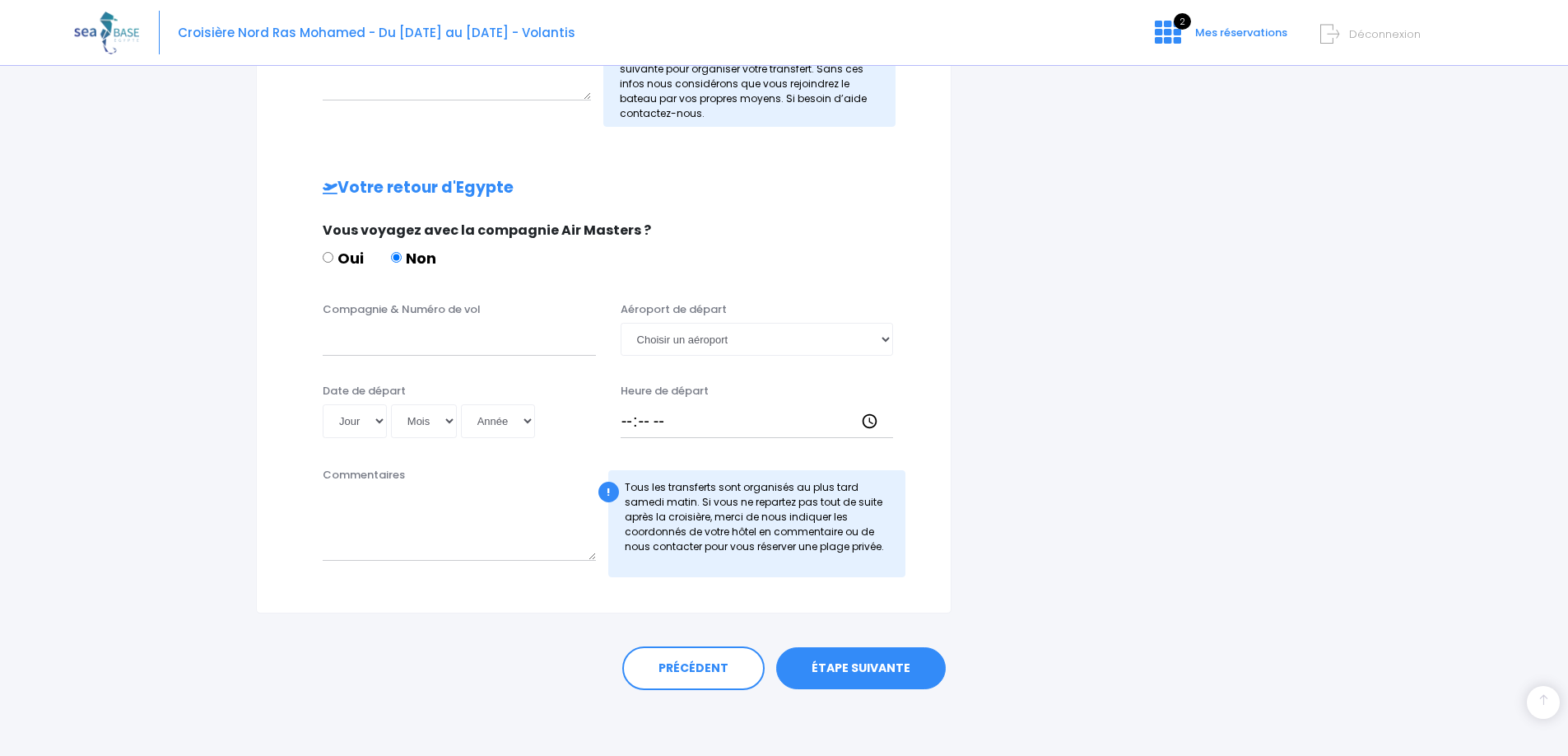
click at [875, 682] on link "ÉTAPE SUIVANTE" at bounding box center [860, 667] width 169 height 43
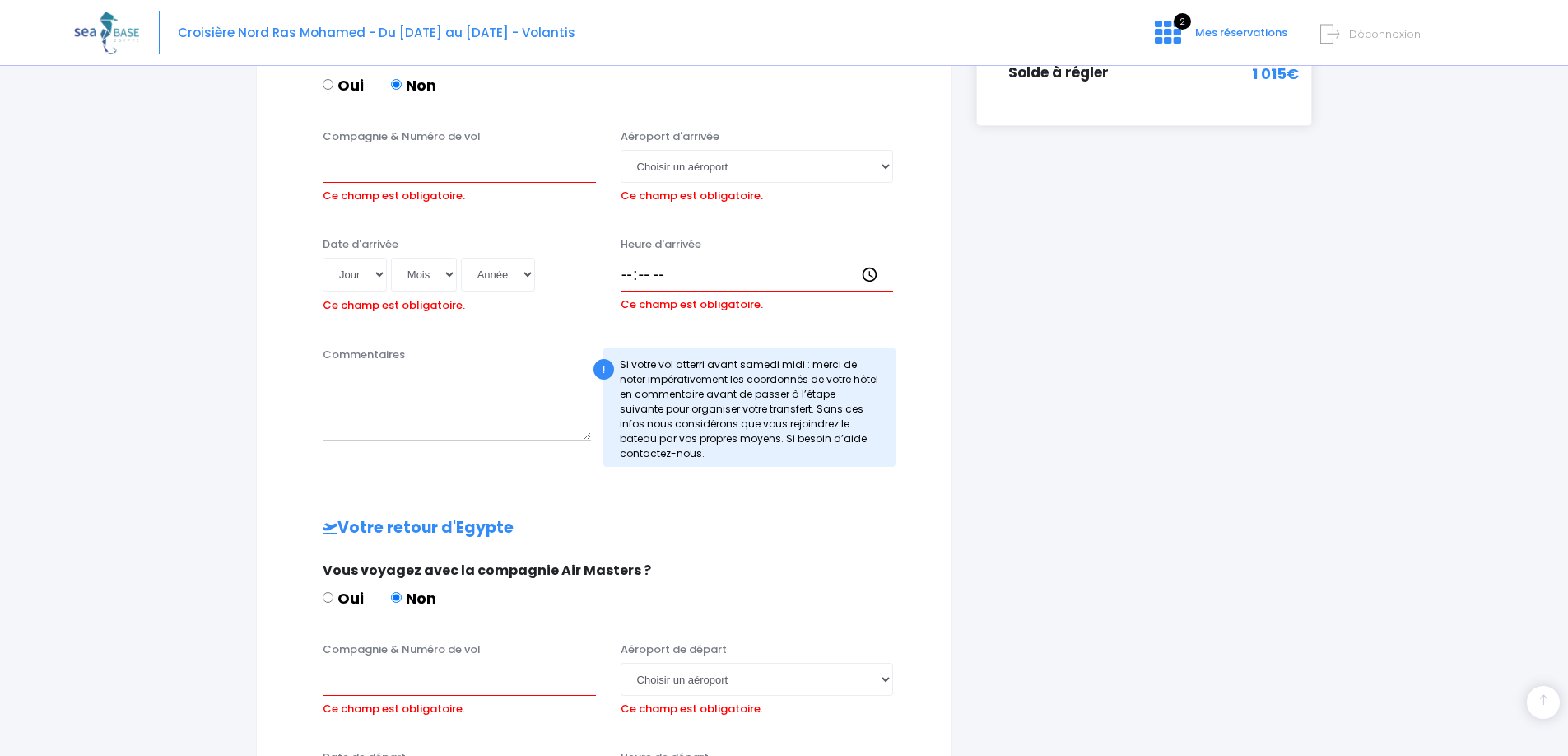
scroll to position [434, 0]
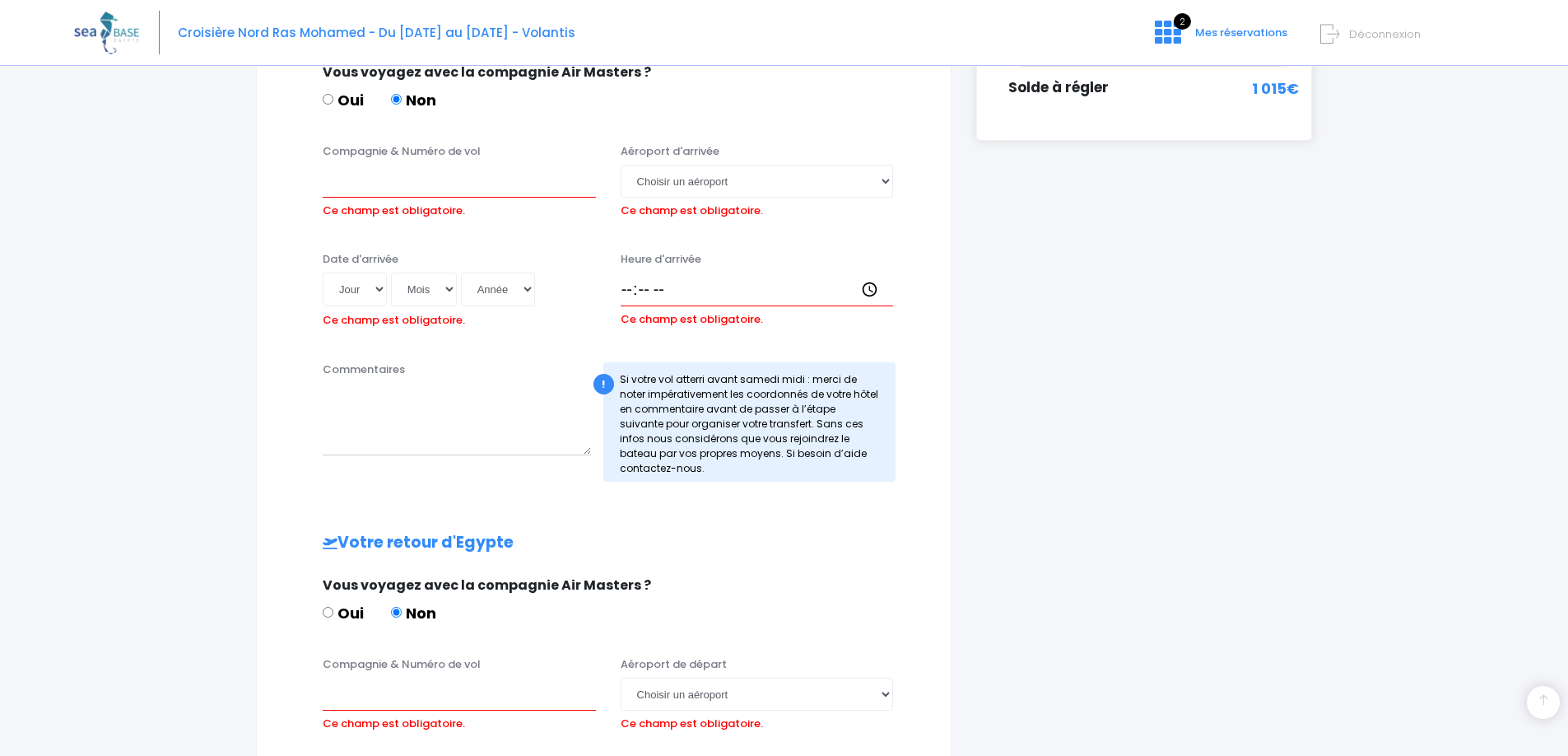
click at [982, 572] on div "i Finalisez votre réservation et réglez le solde avant le 18/08/2026 Récapitula…" at bounding box center [1144, 383] width 361 height 1273
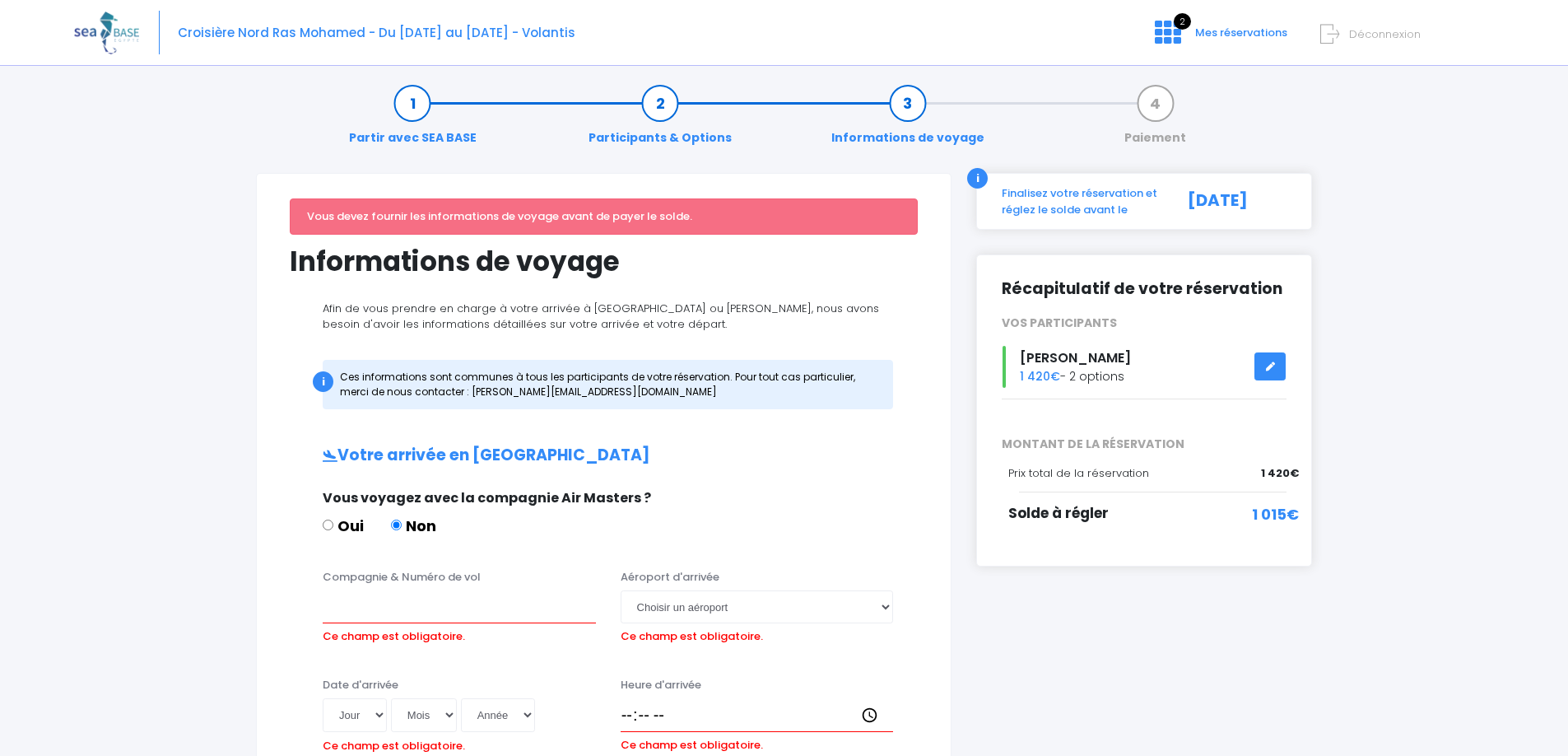
scroll to position [8, 0]
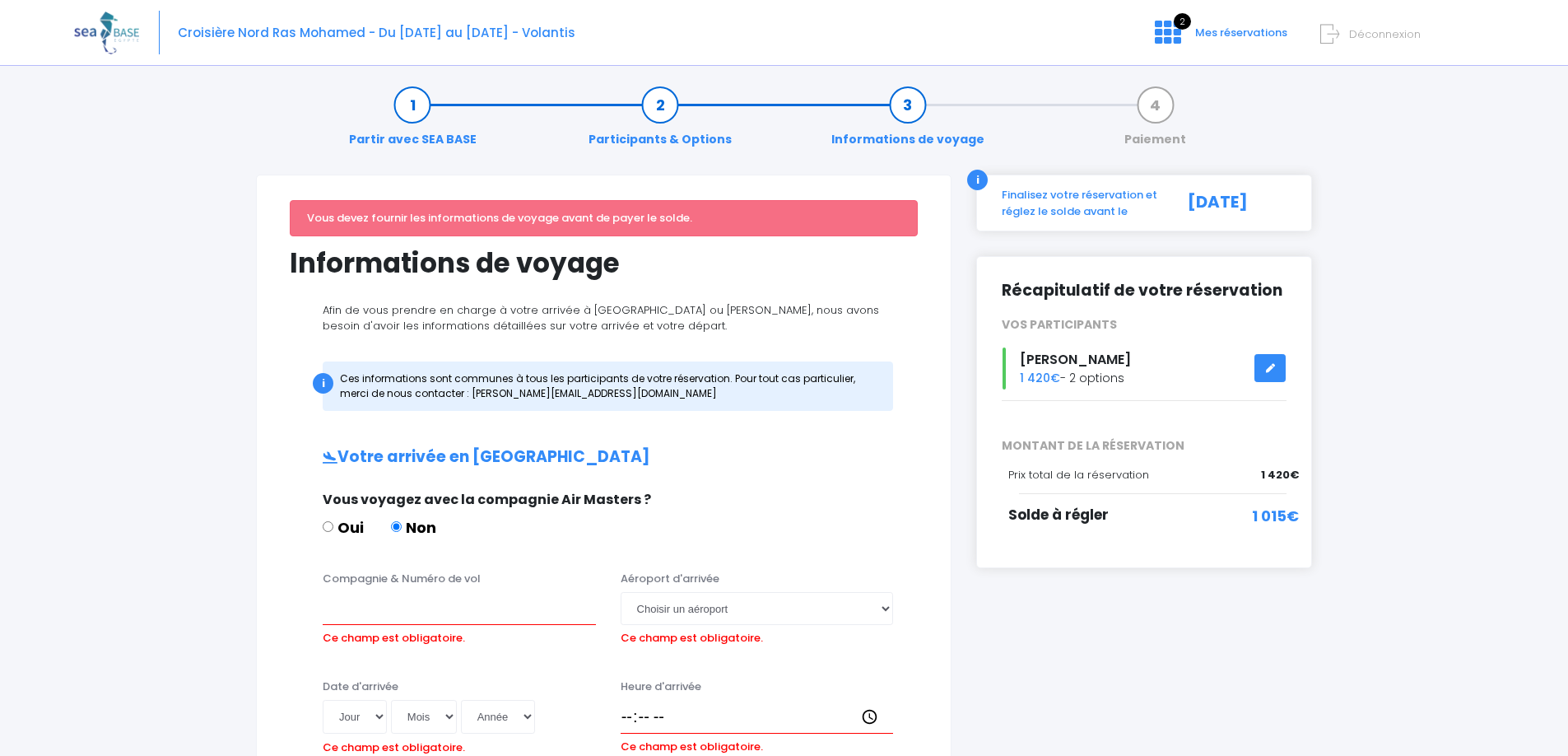
click at [342, 523] on label "Oui" at bounding box center [342, 527] width 41 height 23
click at [334, 523] on input "Oui" at bounding box center [328, 527] width 10 height 10
radio input "true"
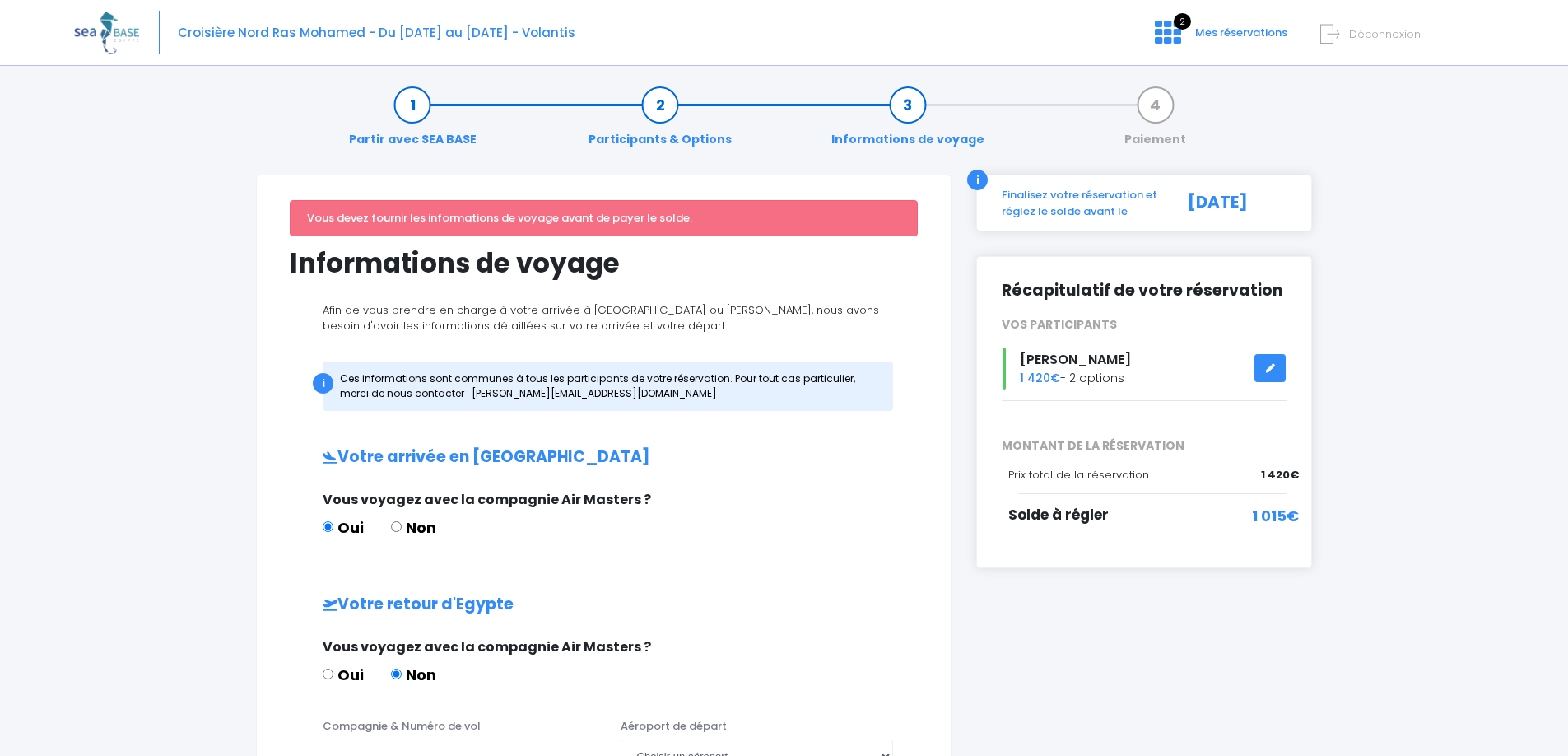
click at [423, 526] on label "Non" at bounding box center [414, 527] width 45 height 23
click at [402, 526] on input "Non" at bounding box center [396, 527] width 10 height 10
radio input "true"
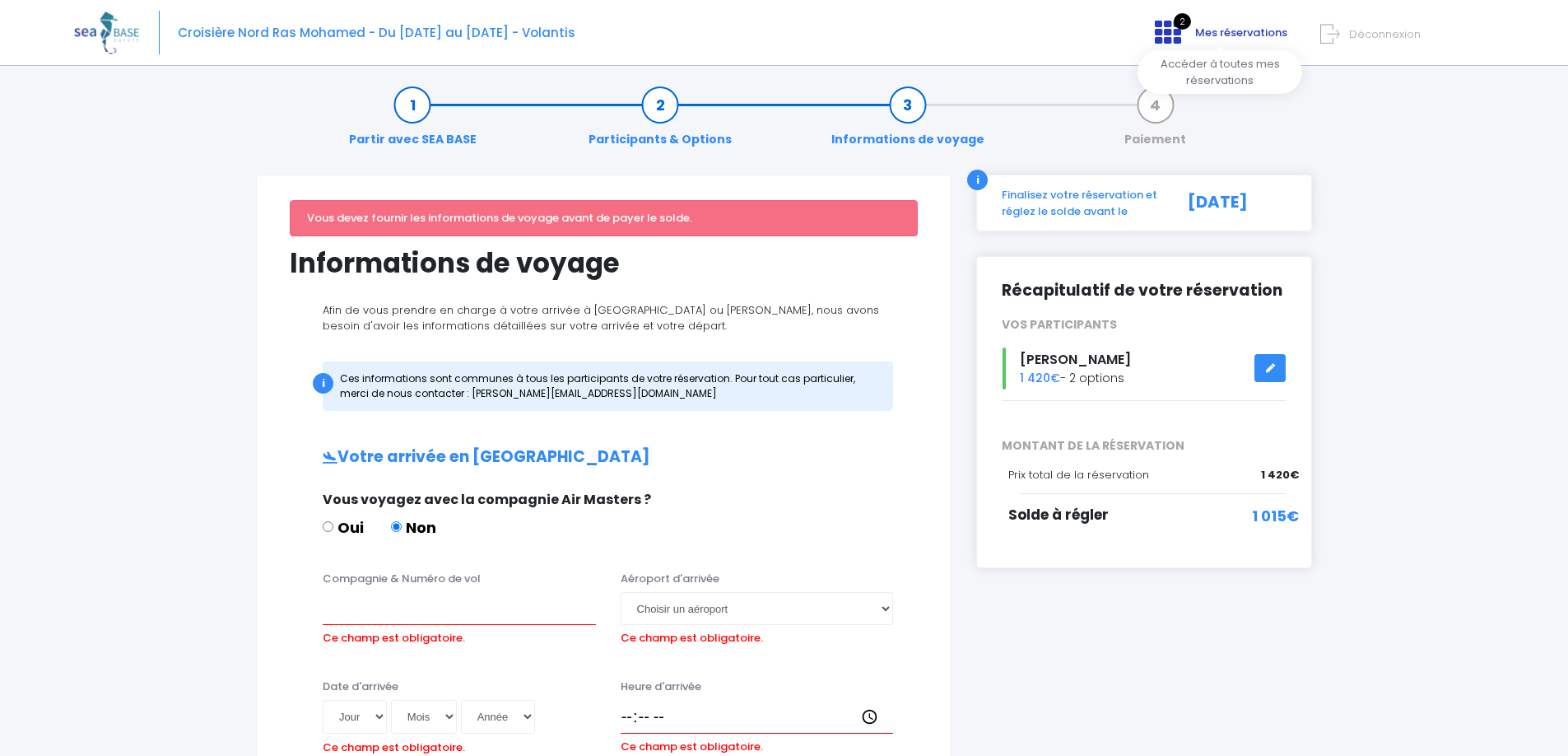
click at [1168, 29] on icon at bounding box center [1168, 32] width 26 height 26
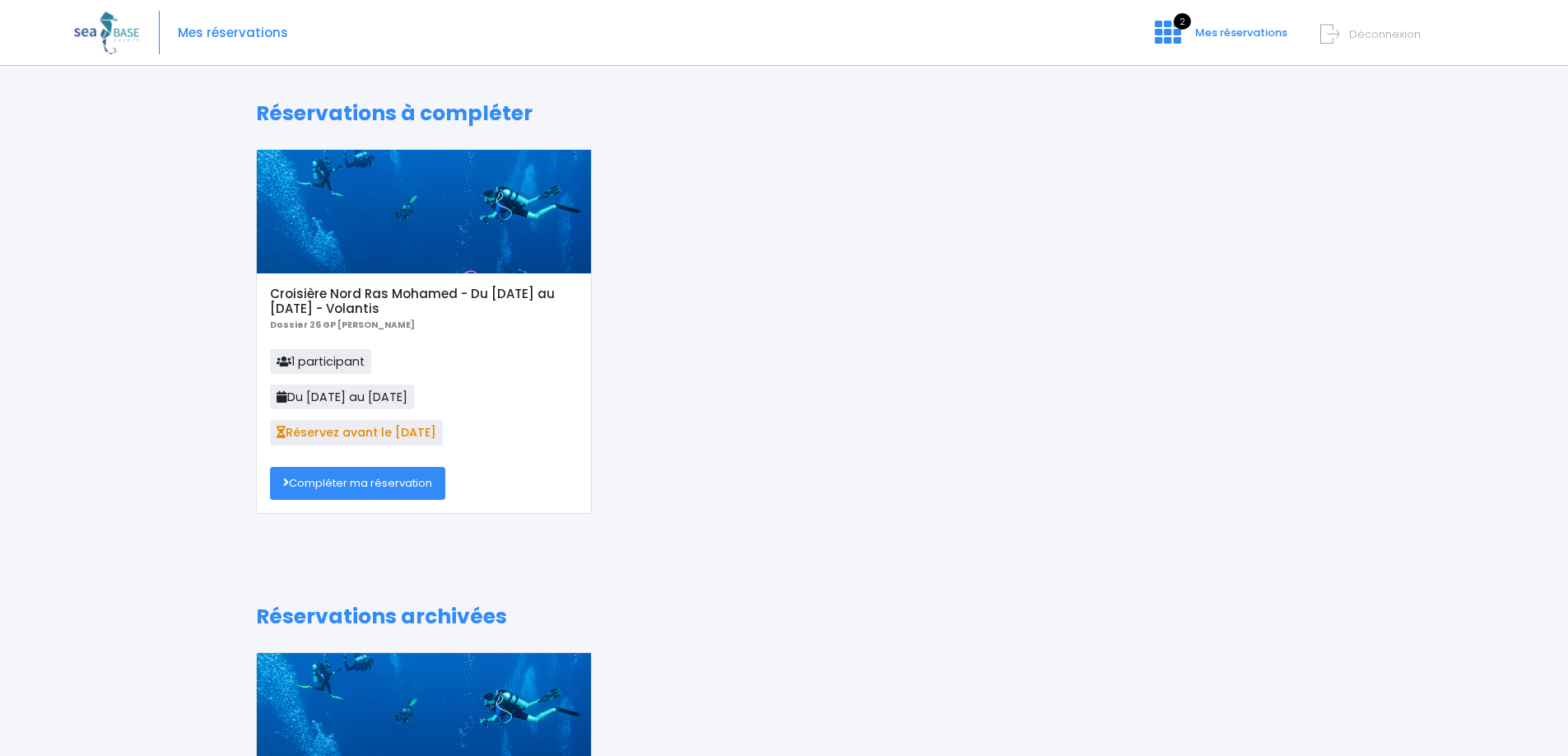
click at [366, 487] on link "Compléter ma réservation" at bounding box center [358, 483] width 176 height 33
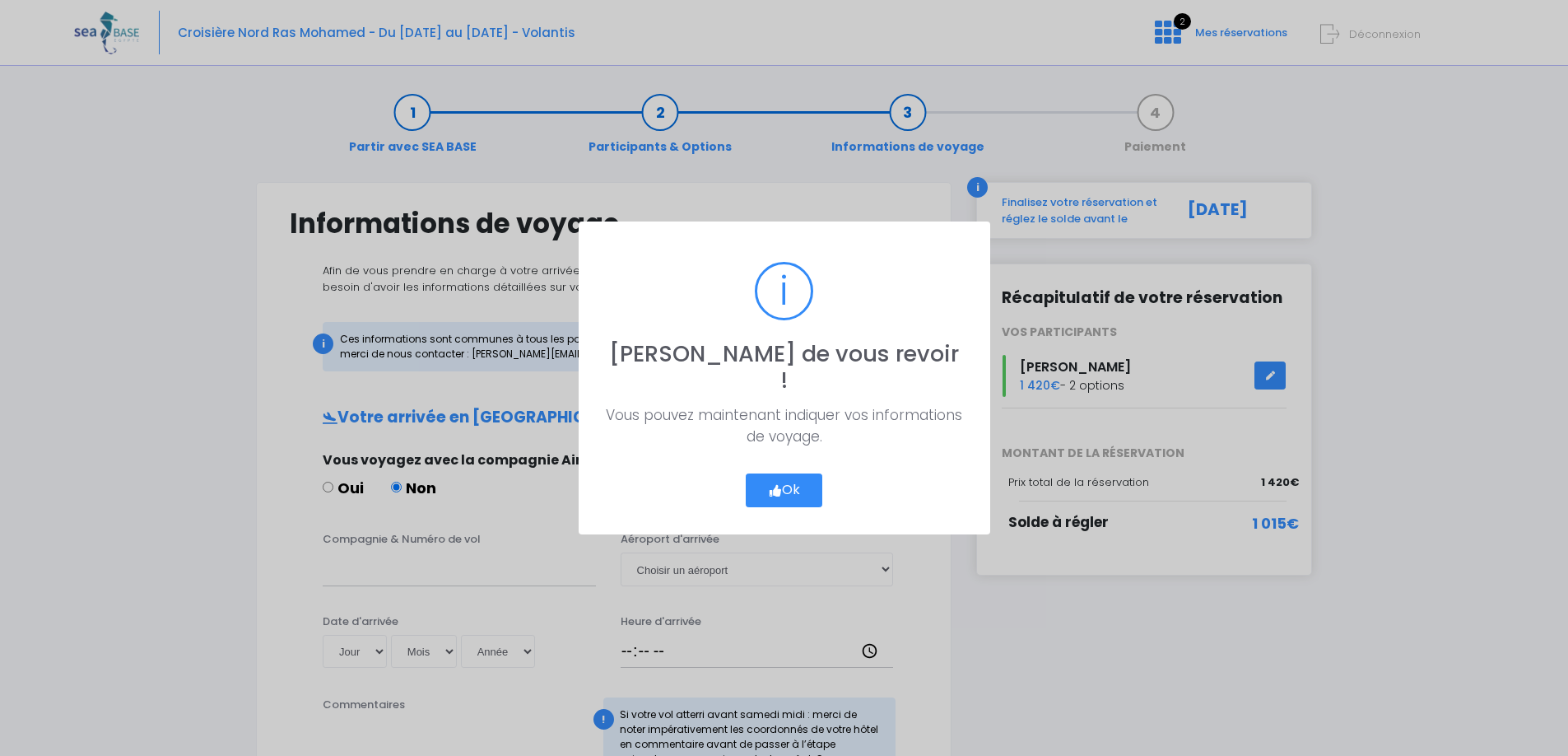
click at [800, 474] on button "Ok" at bounding box center [784, 491] width 77 height 35
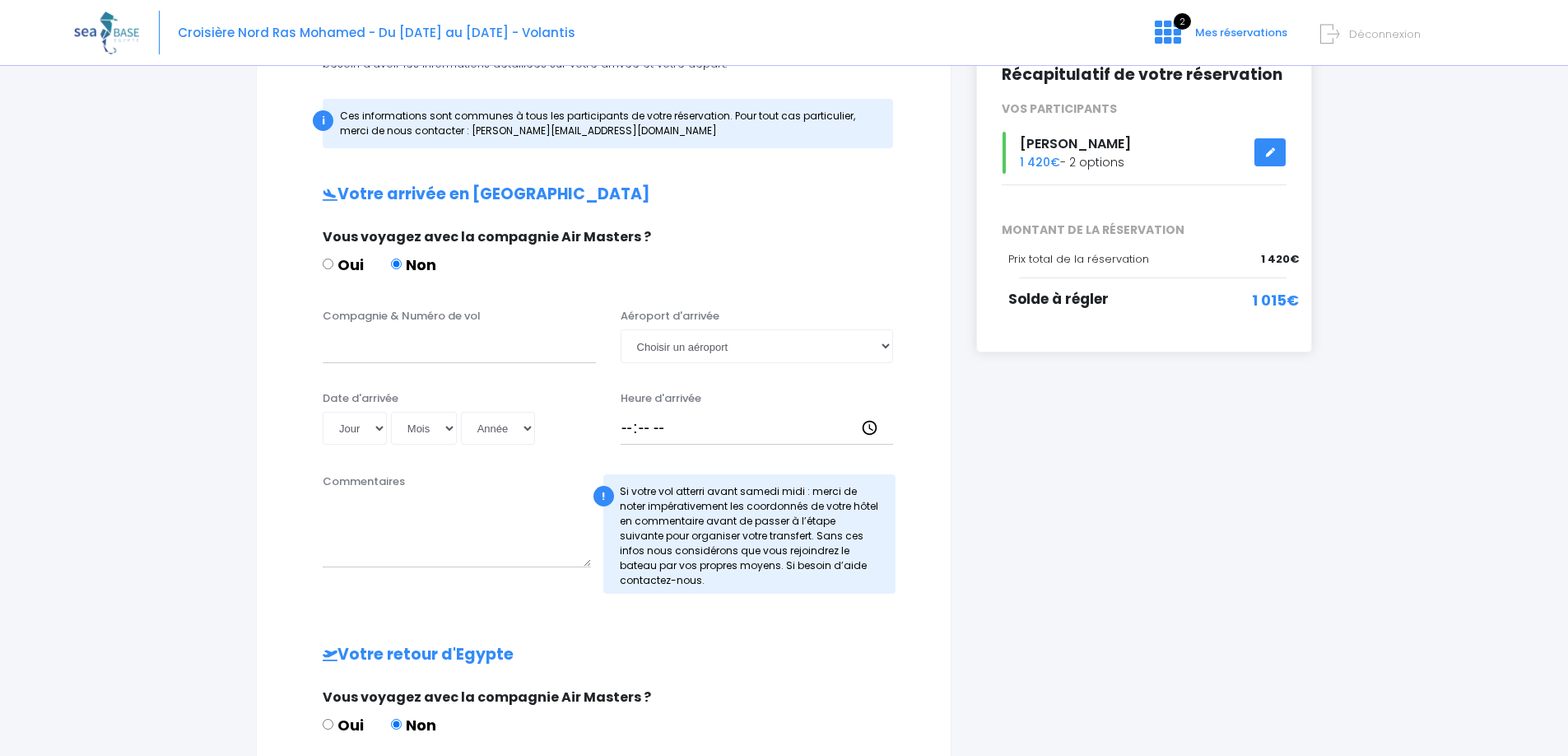
scroll to position [62, 0]
